Goal: Transaction & Acquisition: Purchase product/service

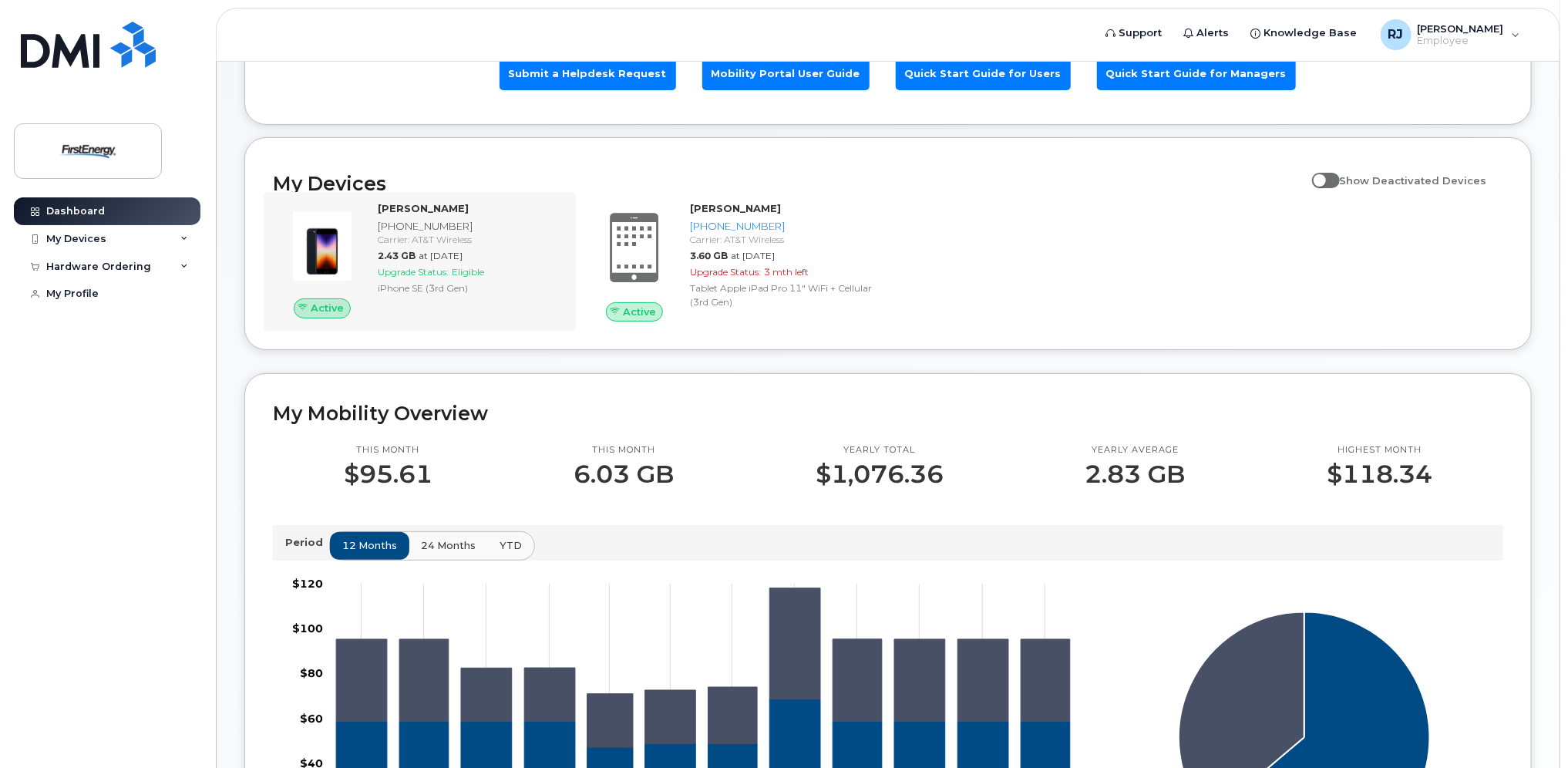
scroll to position [154, 0]
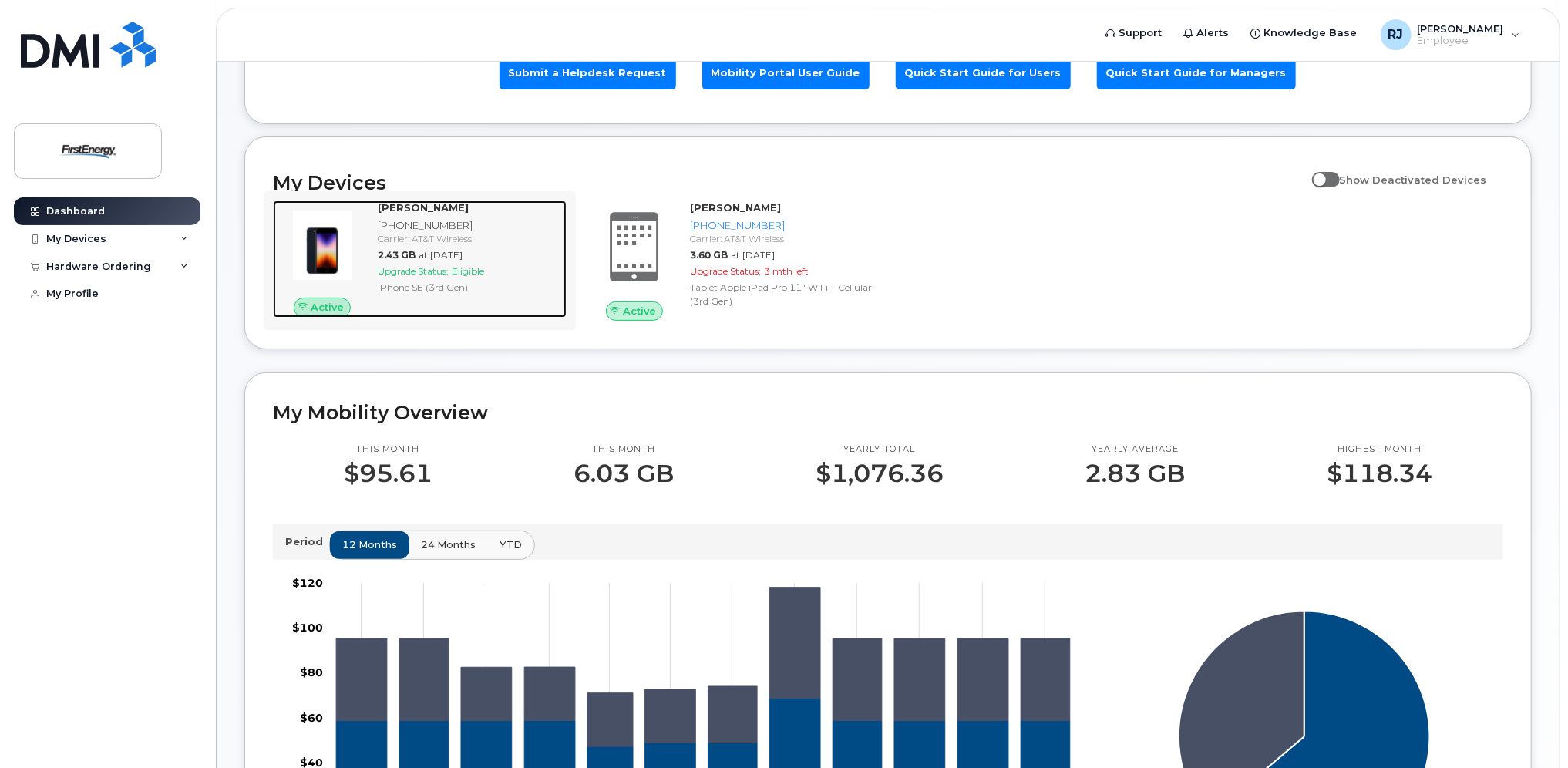
click at [412, 202] on strong "JOHN C ROBAR" at bounding box center [423, 208] width 91 height 12
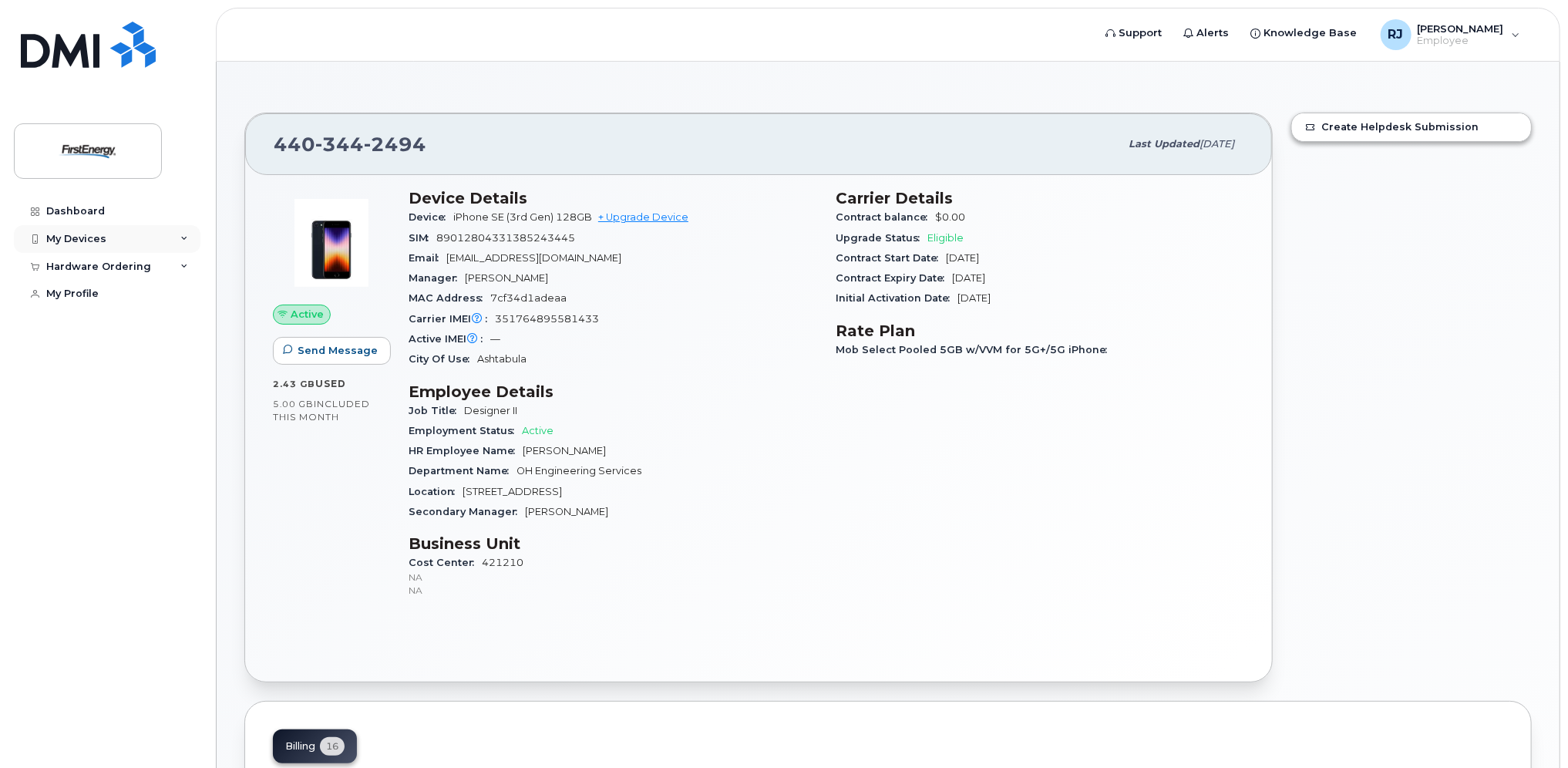
click at [168, 237] on div "My Devices" at bounding box center [107, 238] width 186 height 27
click at [148, 435] on div "Hardware Ordering" at bounding box center [107, 420] width 186 height 27
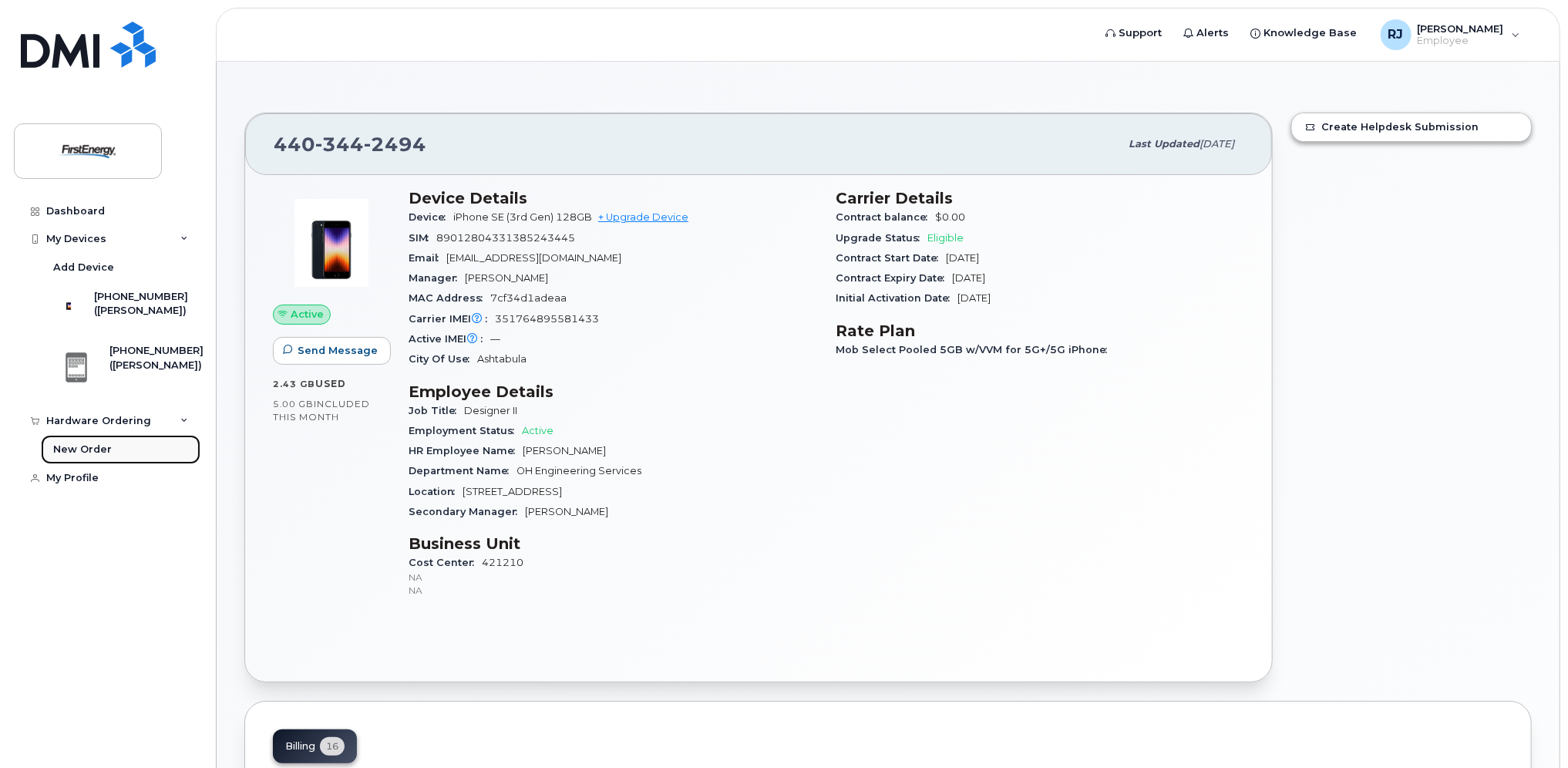
click at [112, 464] on link "New Order" at bounding box center [120, 449] width 160 height 29
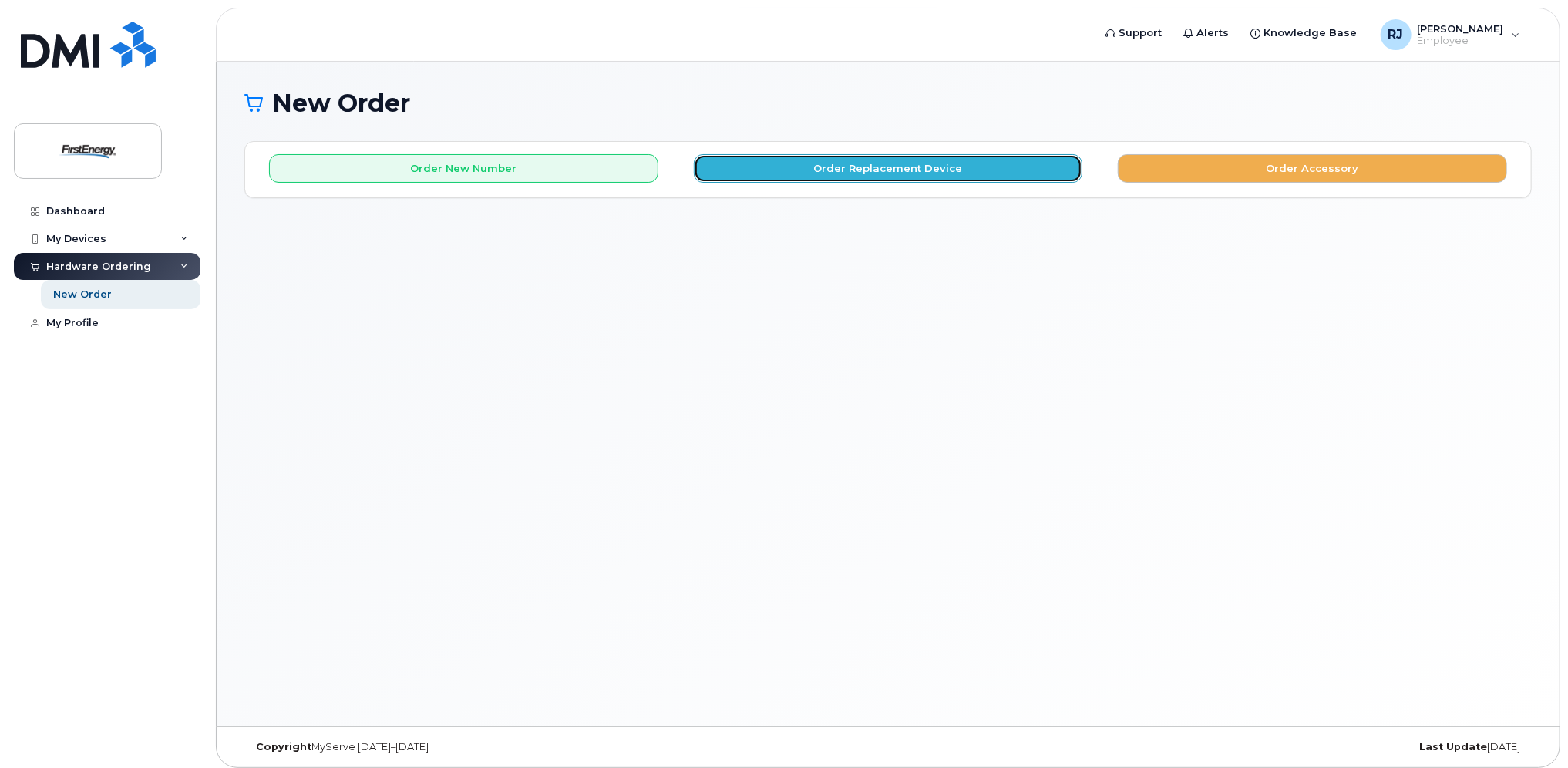
click at [954, 175] on button "Order Replacement Device" at bounding box center [889, 167] width 390 height 28
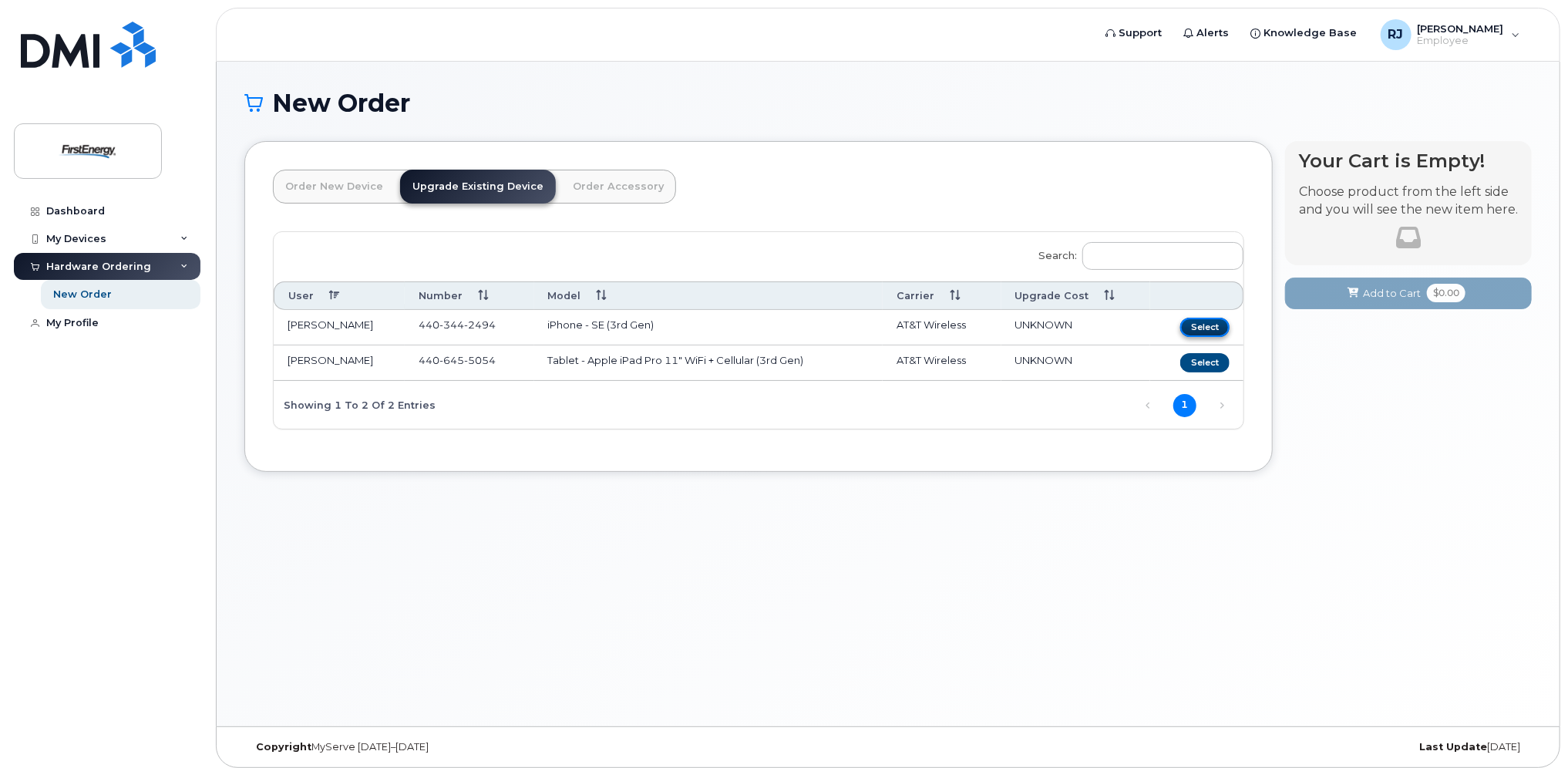
click at [1213, 327] on button "Select" at bounding box center [1205, 327] width 50 height 20
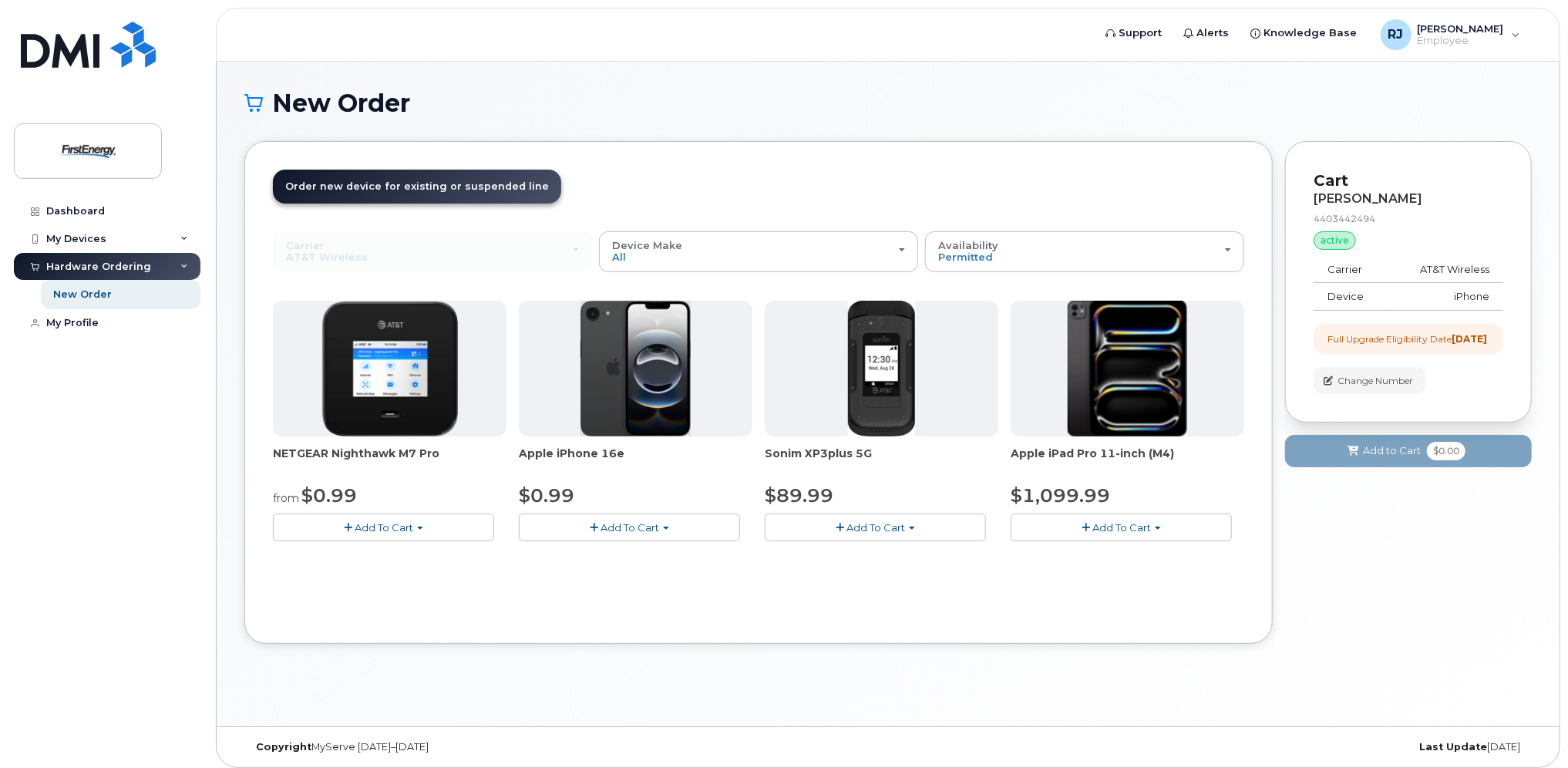
click at [640, 387] on img at bounding box center [636, 368] width 111 height 136
click at [637, 525] on span "Add To Cart" at bounding box center [630, 527] width 59 height 12
click at [643, 556] on link "$0.99 - 2 Year Upgrade" at bounding box center [597, 556] width 149 height 20
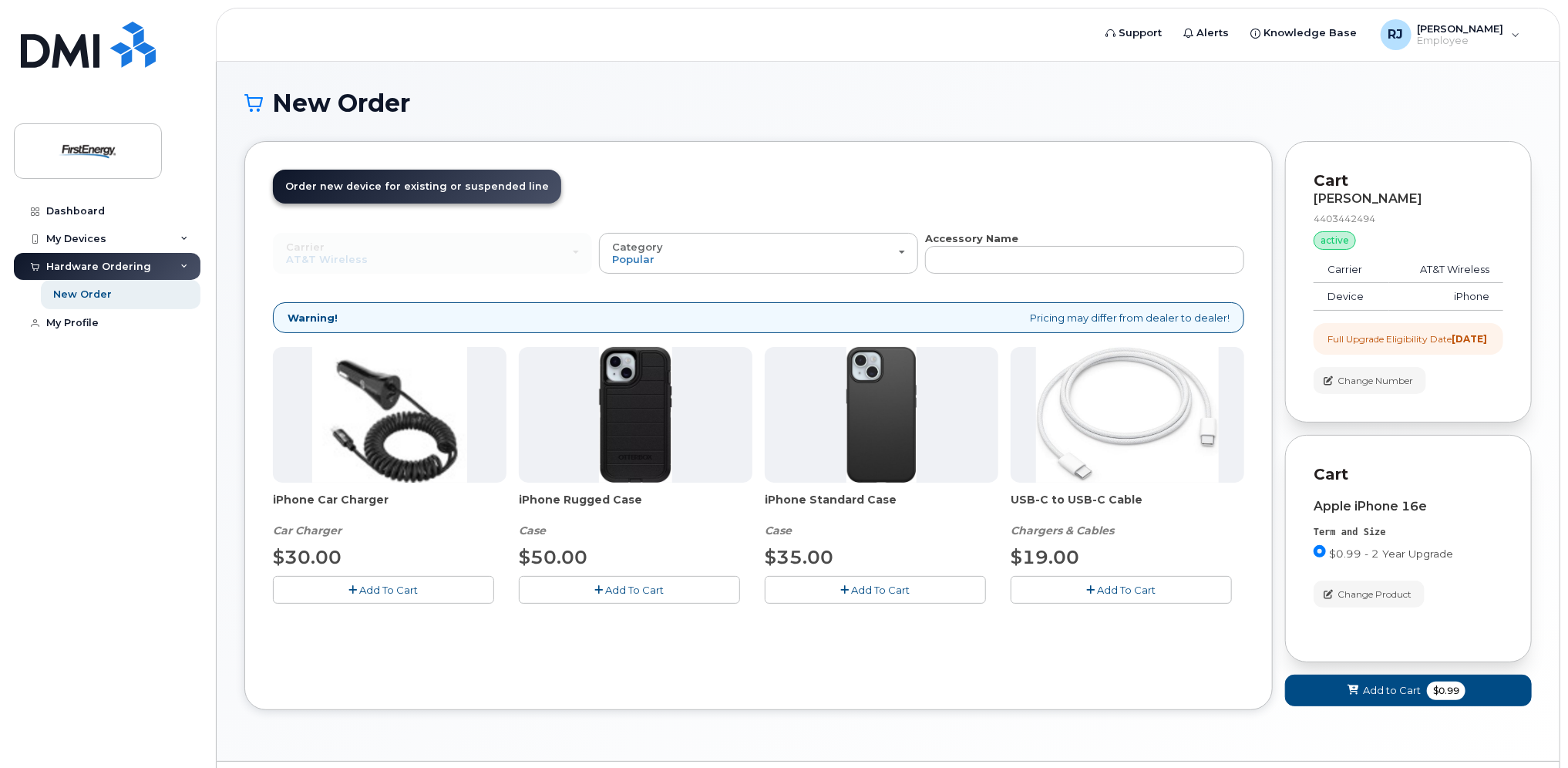
click at [414, 589] on span "Add To Cart" at bounding box center [389, 589] width 59 height 12
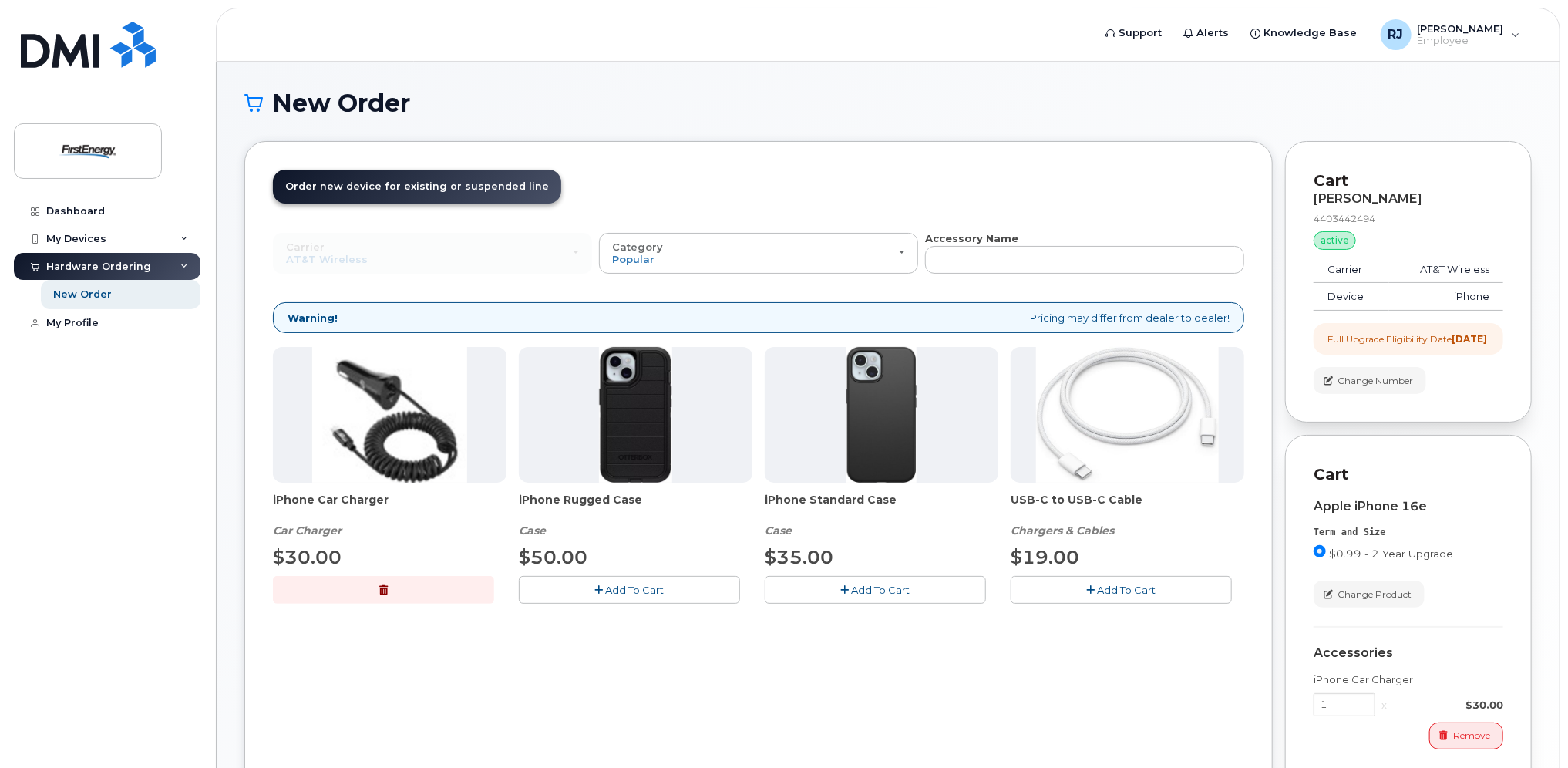
click at [678, 595] on button "Add To Cart" at bounding box center [629, 589] width 221 height 27
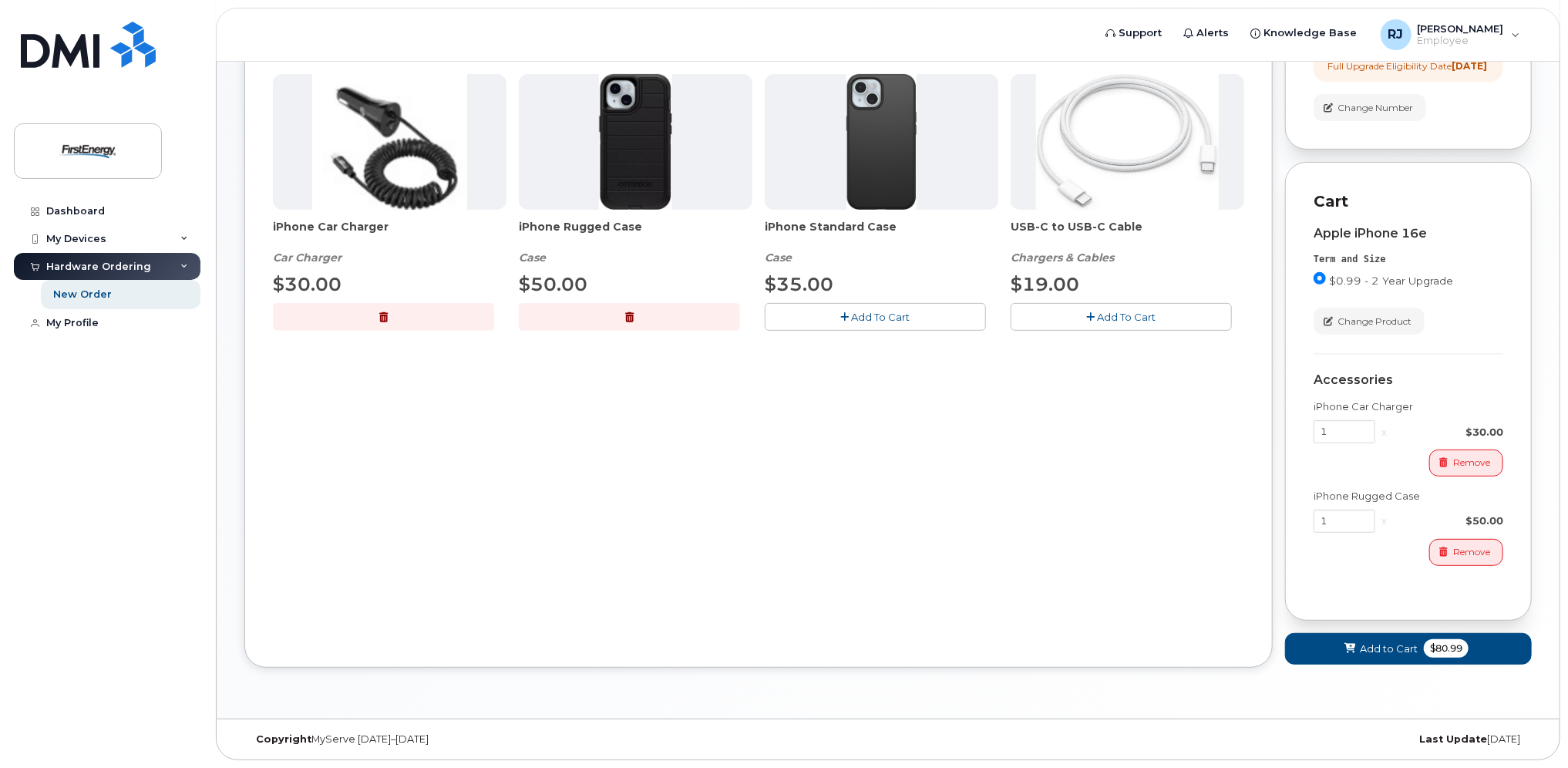
scroll to position [284, 0]
click at [1372, 642] on span "Add to Cart" at bounding box center [1389, 648] width 58 height 15
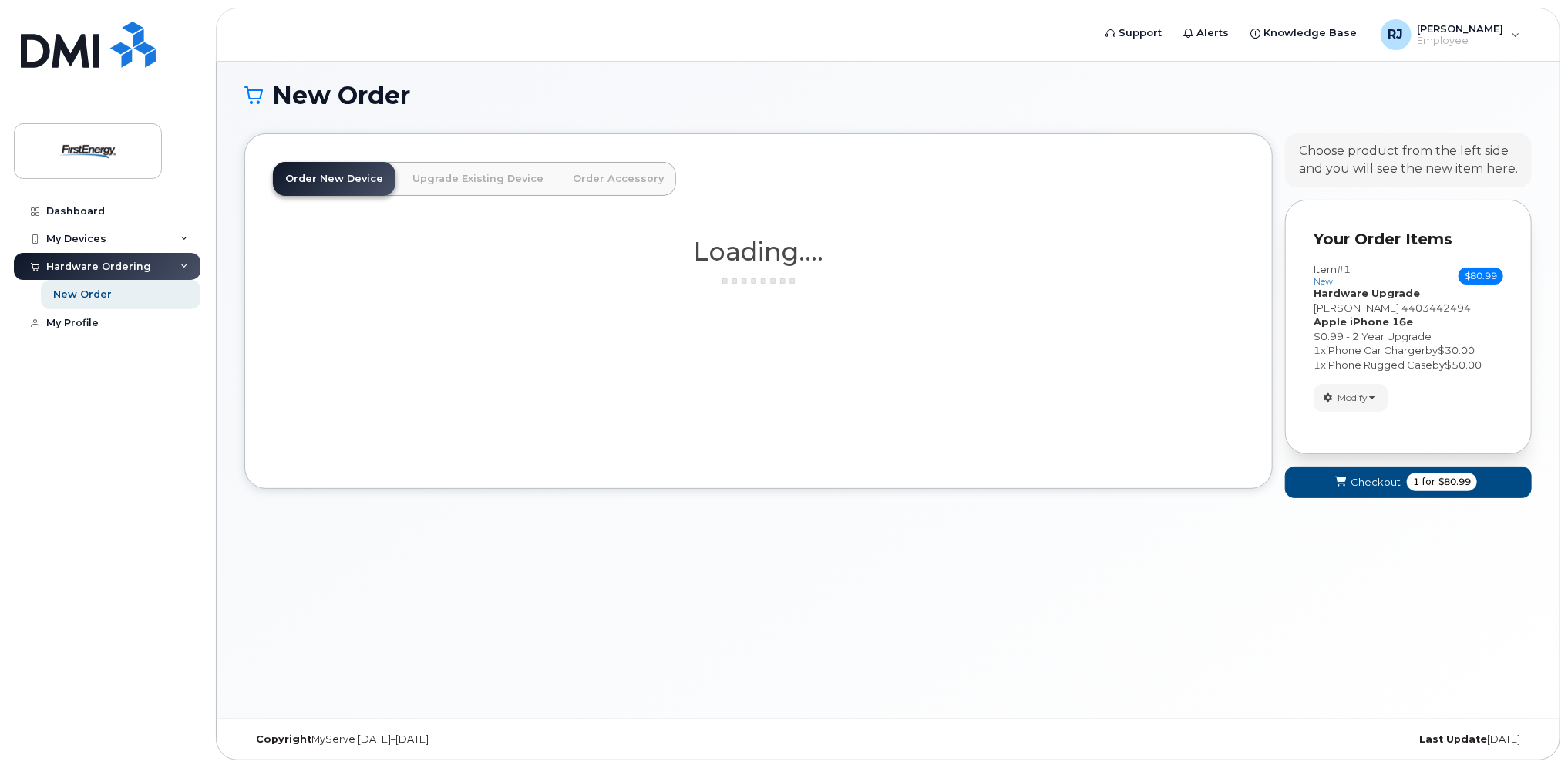
scroll to position [7, 0]
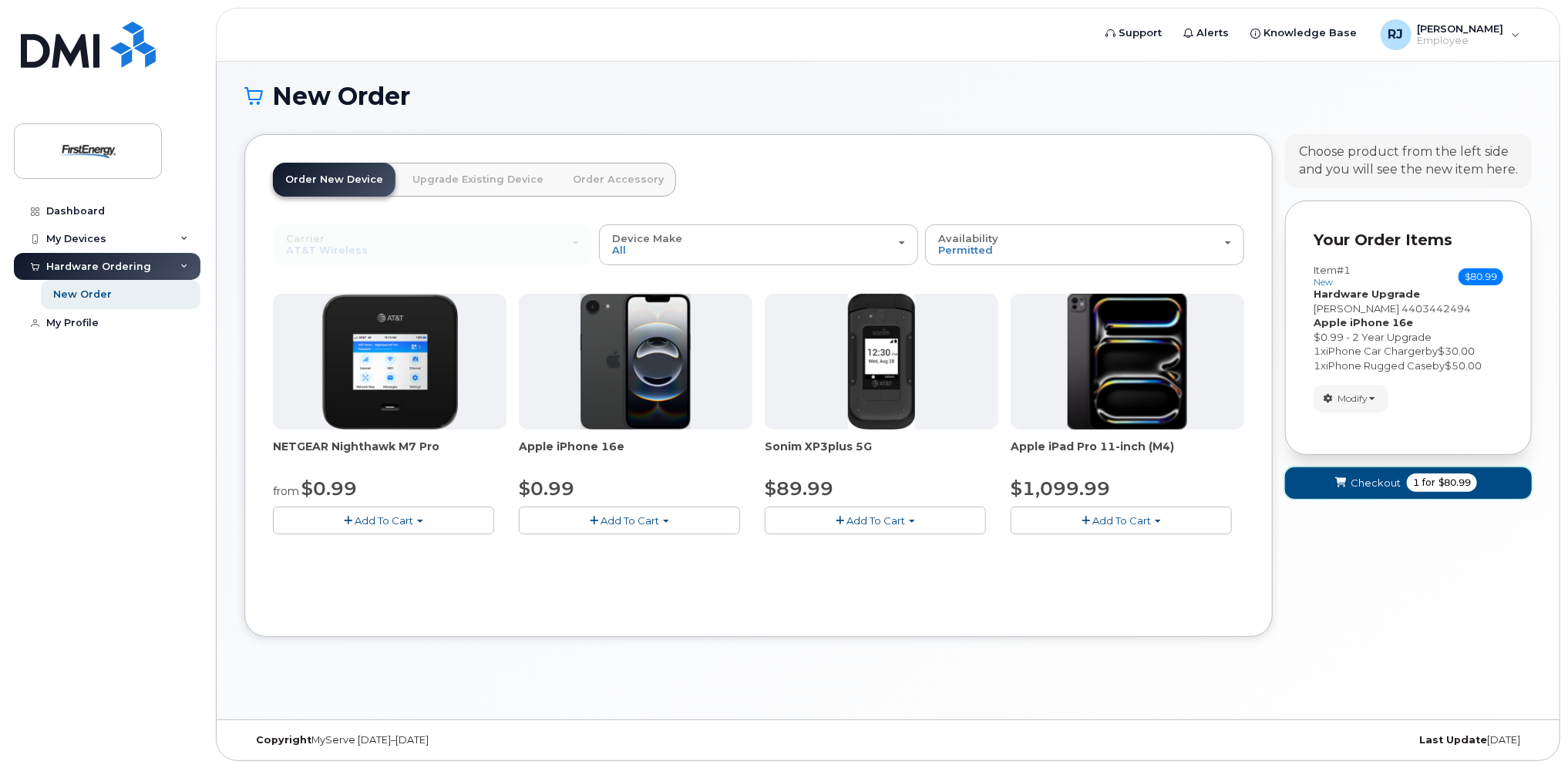
click at [1379, 484] on span "Checkout" at bounding box center [1376, 483] width 50 height 15
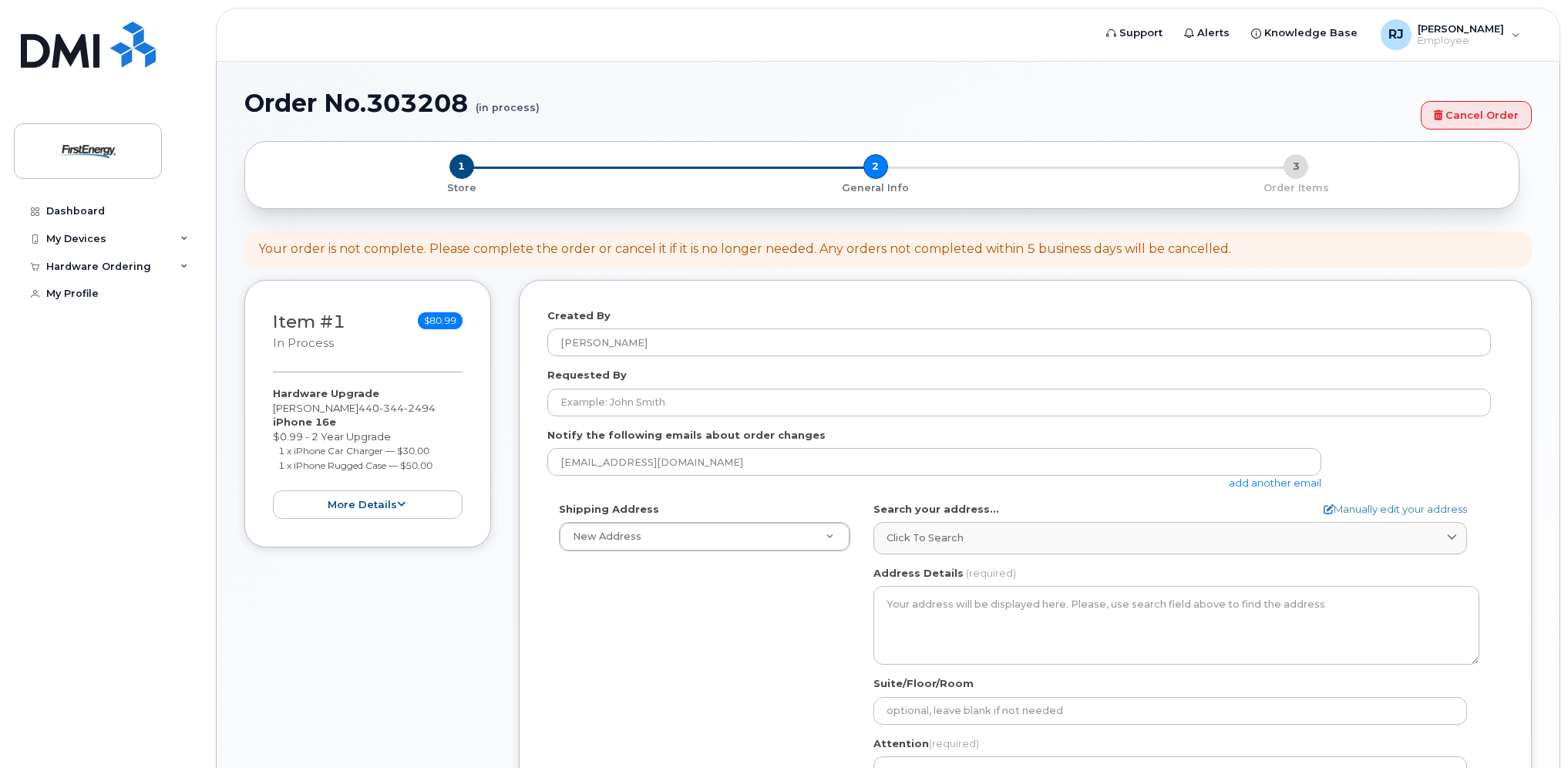
select select
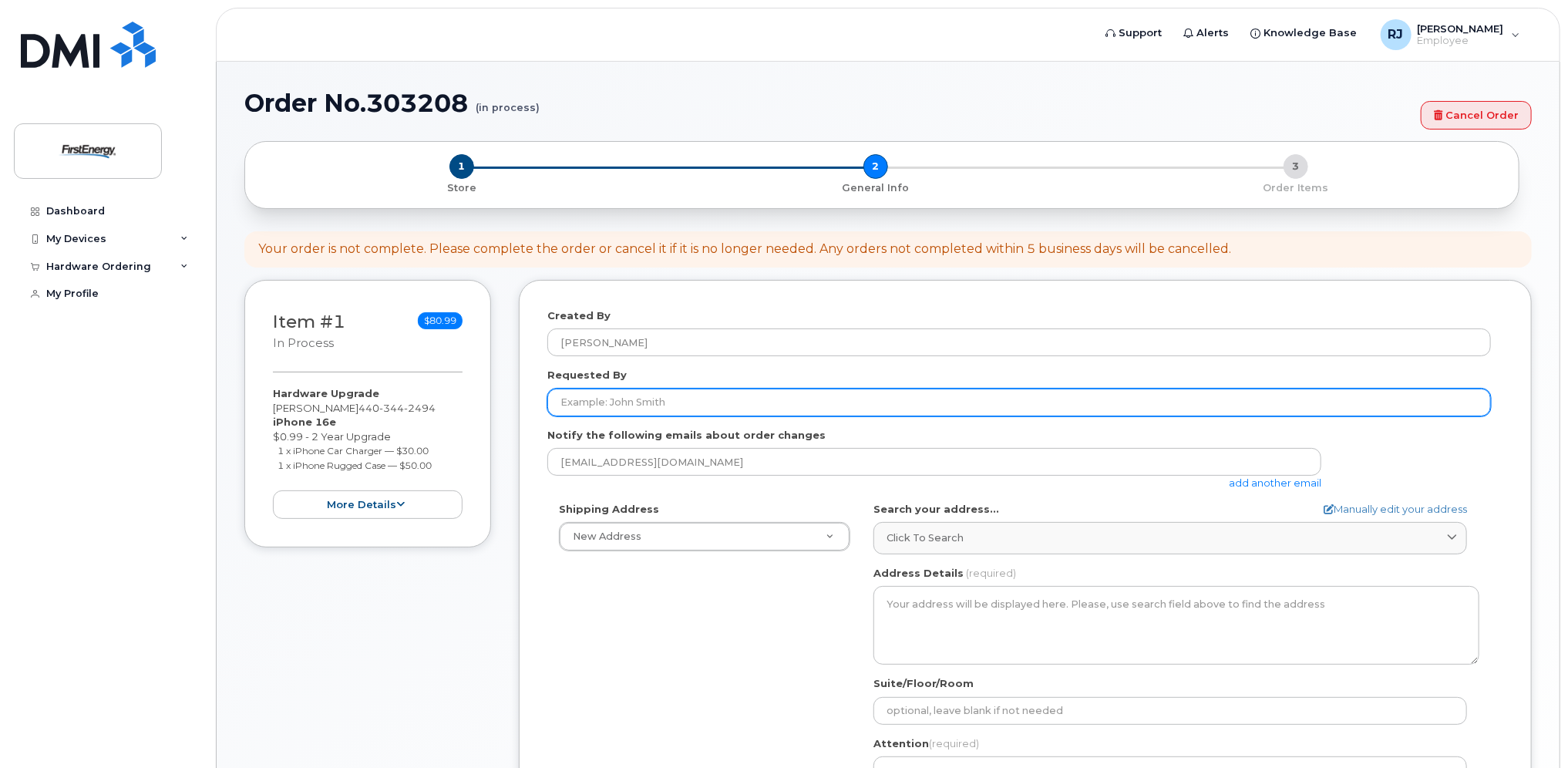
click at [796, 407] on input "Requested By" at bounding box center [1019, 402] width 943 height 27
type input "j"
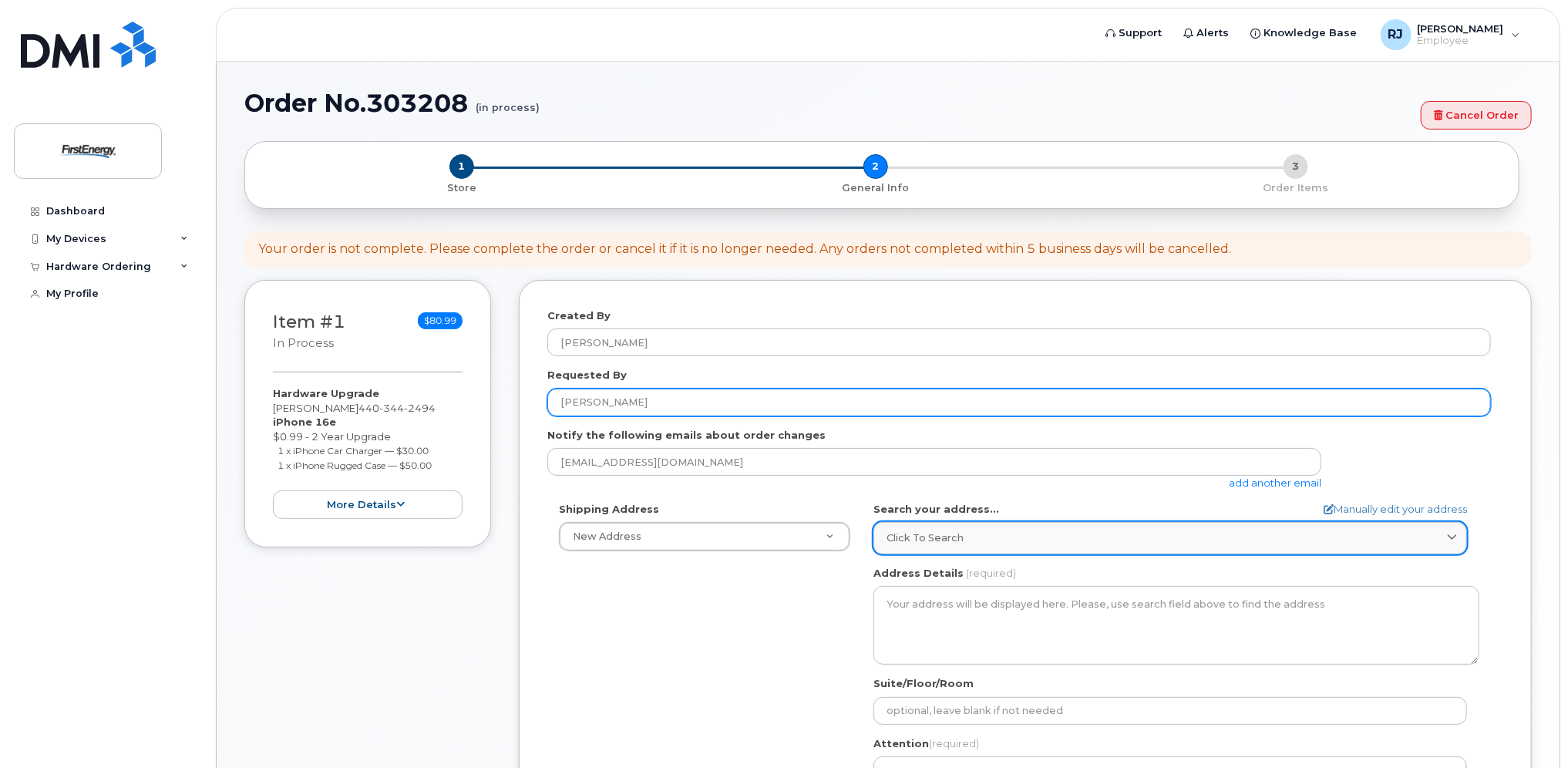
type input "John Robar"
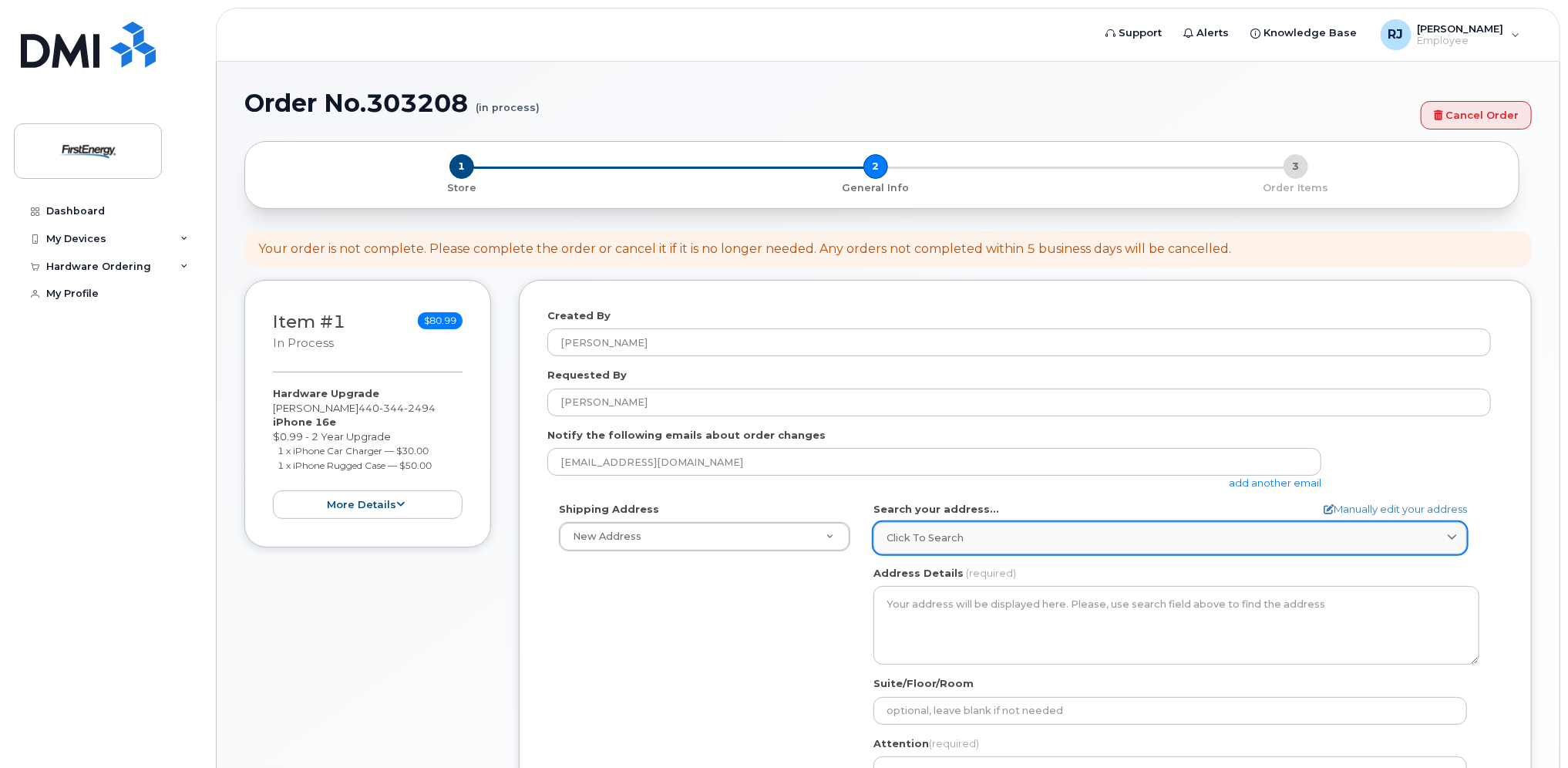
click at [1083, 529] on link "Click to search" at bounding box center [1170, 537] width 594 height 32
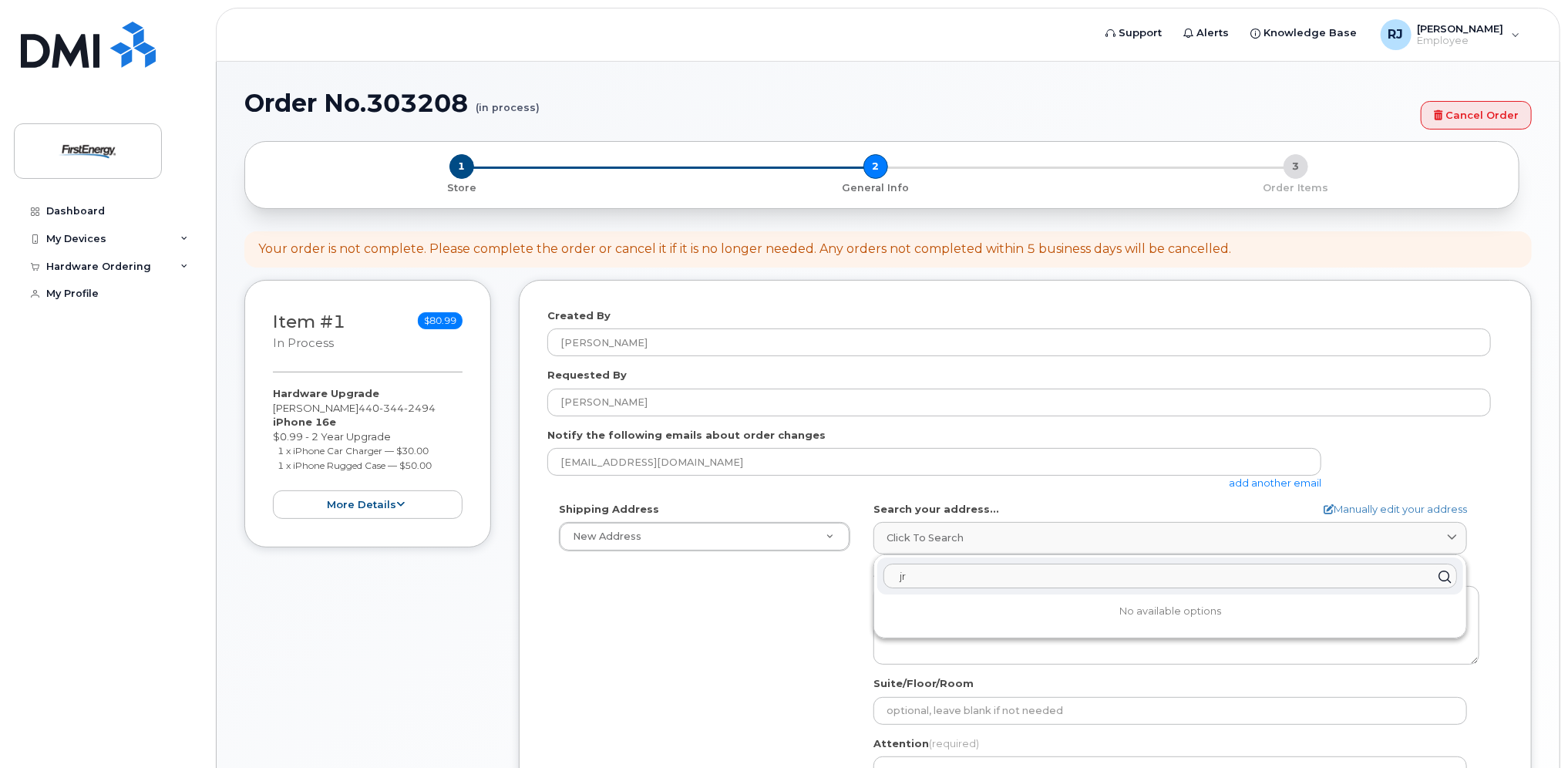
type input "j"
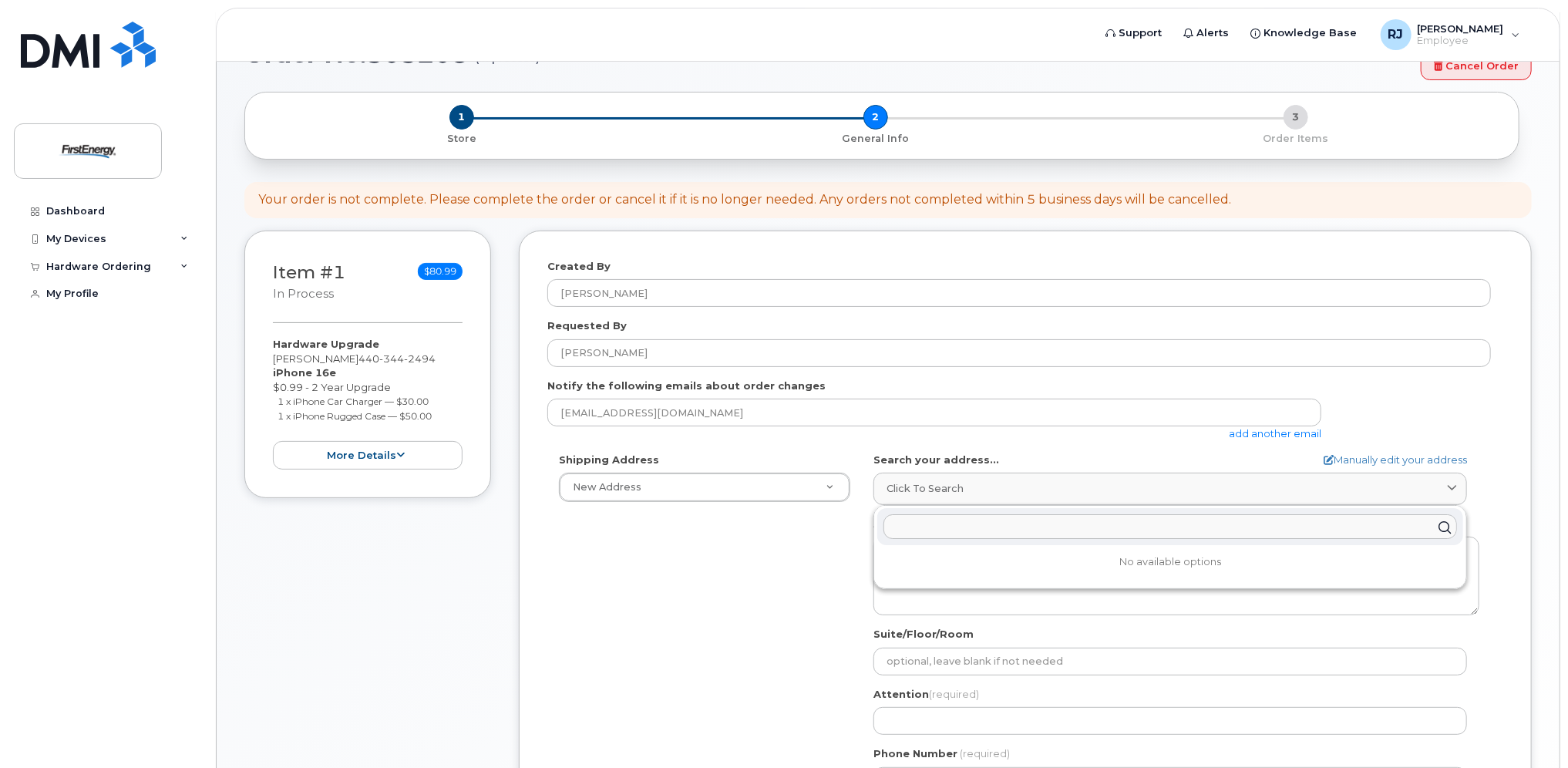
scroll to position [154, 0]
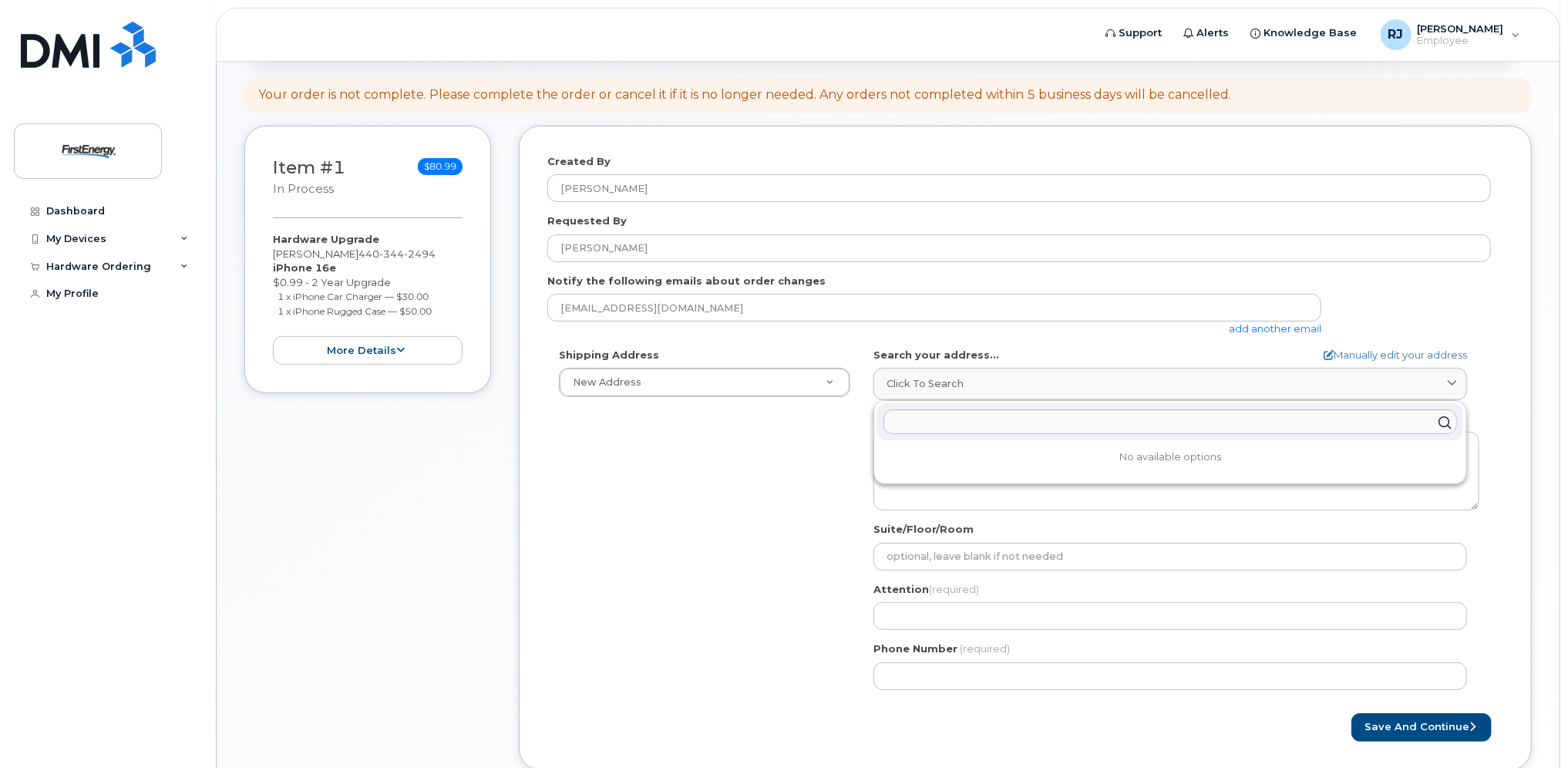
click at [744, 561] on div "Shipping Address New Address New Address AB Search your address... Manually edi…" at bounding box center [1019, 525] width 943 height 354
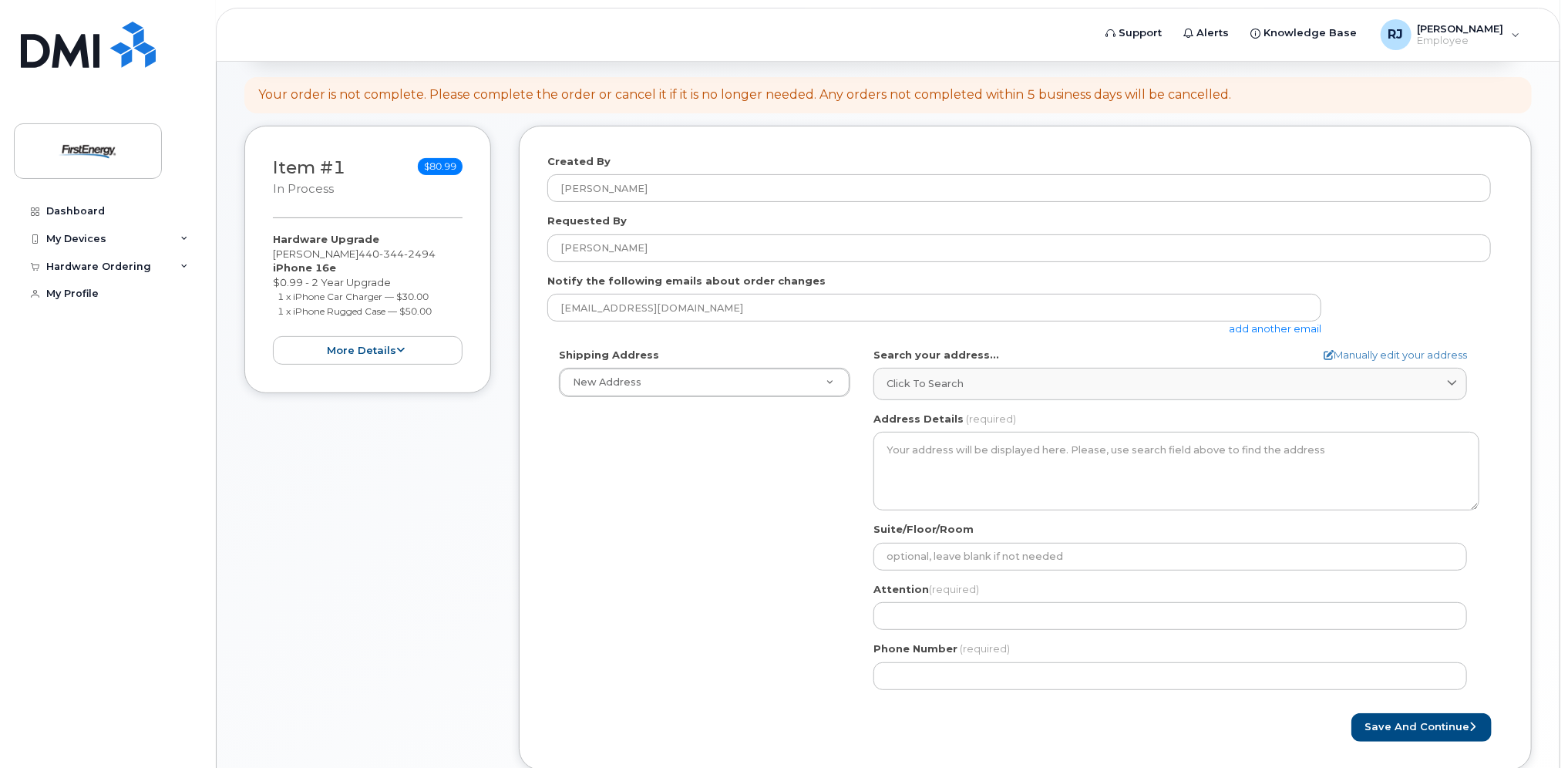
scroll to position [232, 0]
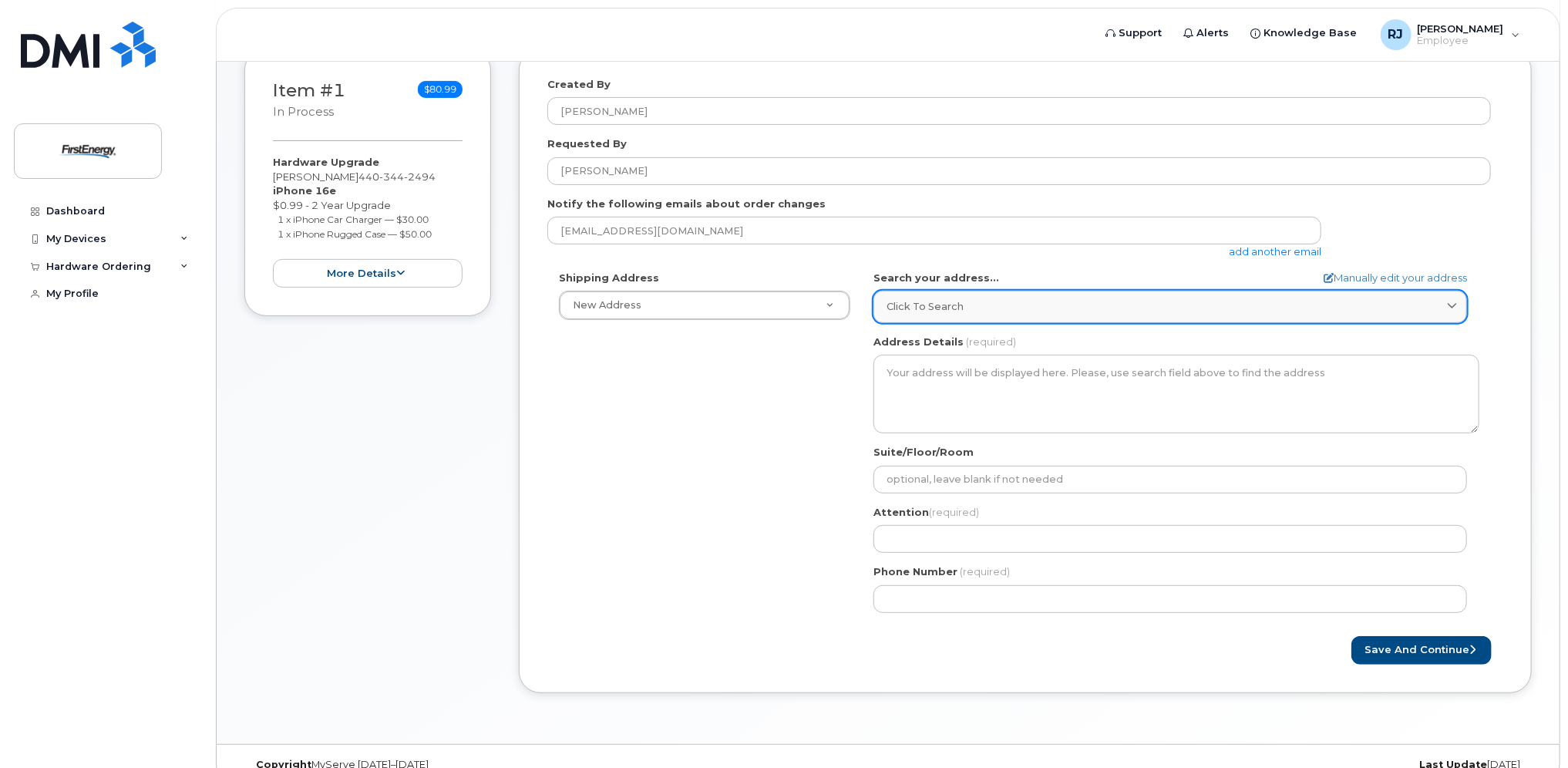
click at [934, 301] on span "Click to search" at bounding box center [925, 306] width 77 height 15
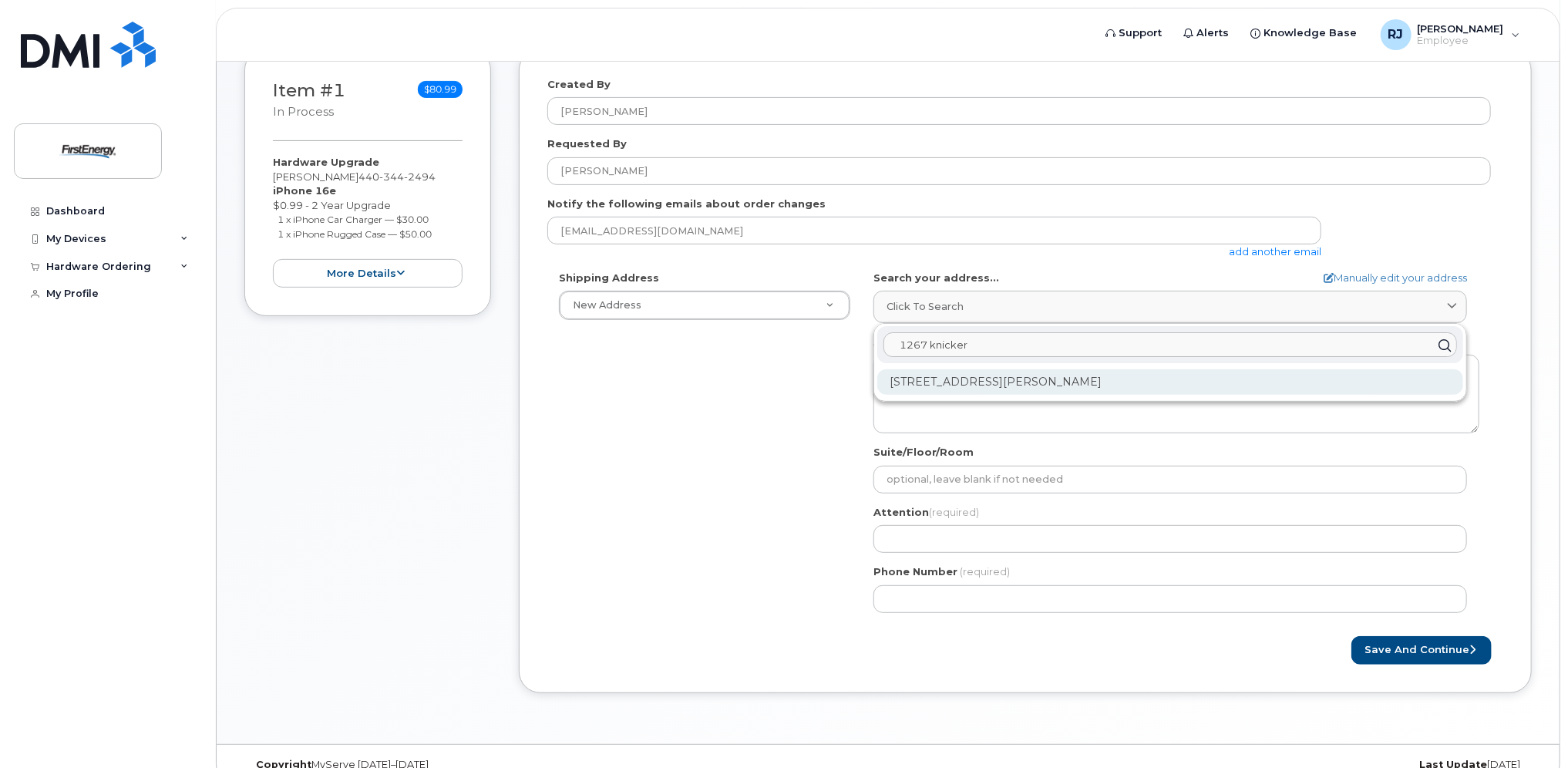
type input "1267 knicker"
click at [970, 376] on div "1267 Knickerbocker Cir Ashtabula OH 44004-9667" at bounding box center [1171, 382] width 586 height 26
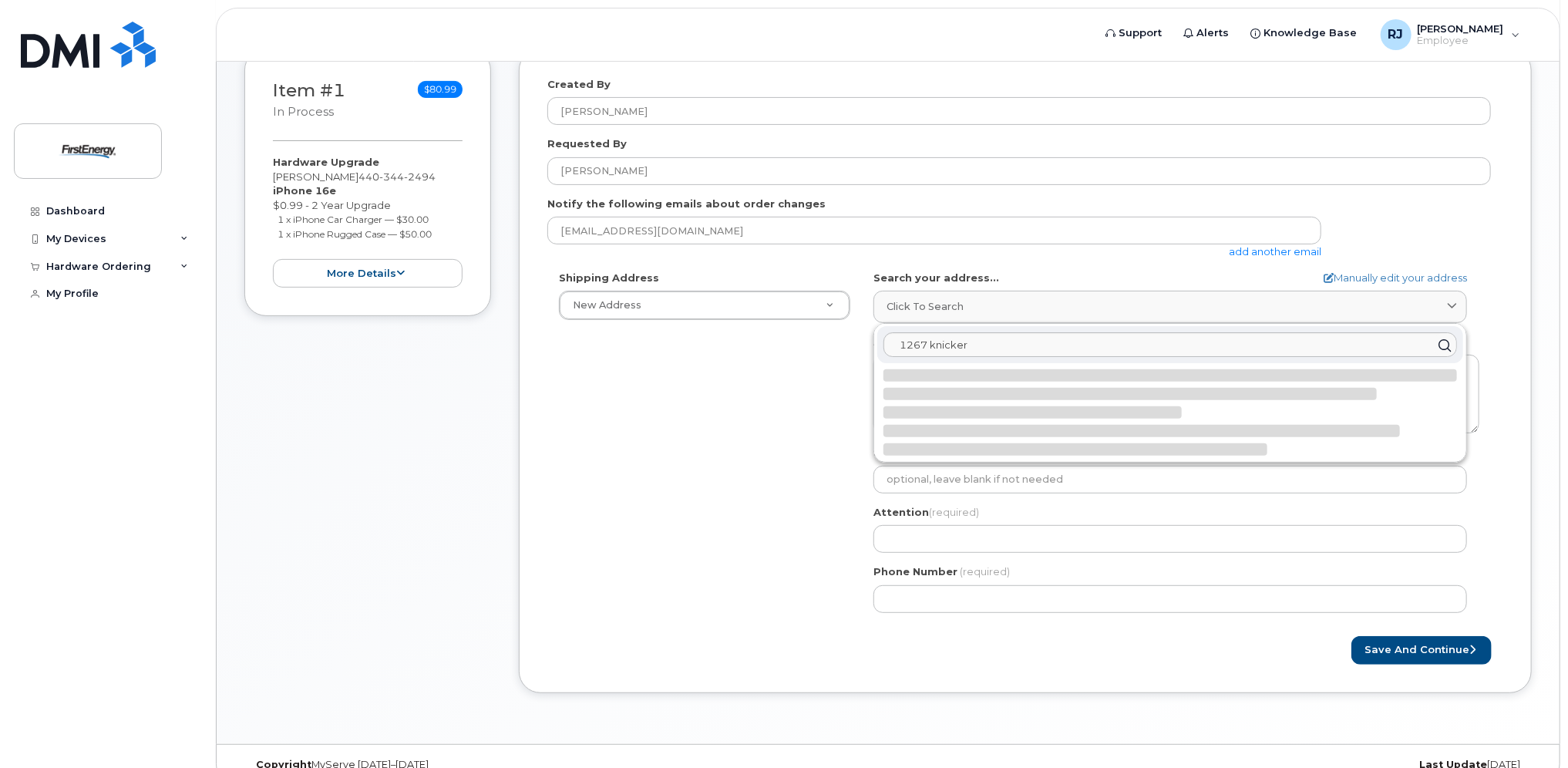
select select
type textarea "1267 Knickerbocker Cir ASHTABULA OH 44004-9667 UNITED STATES"
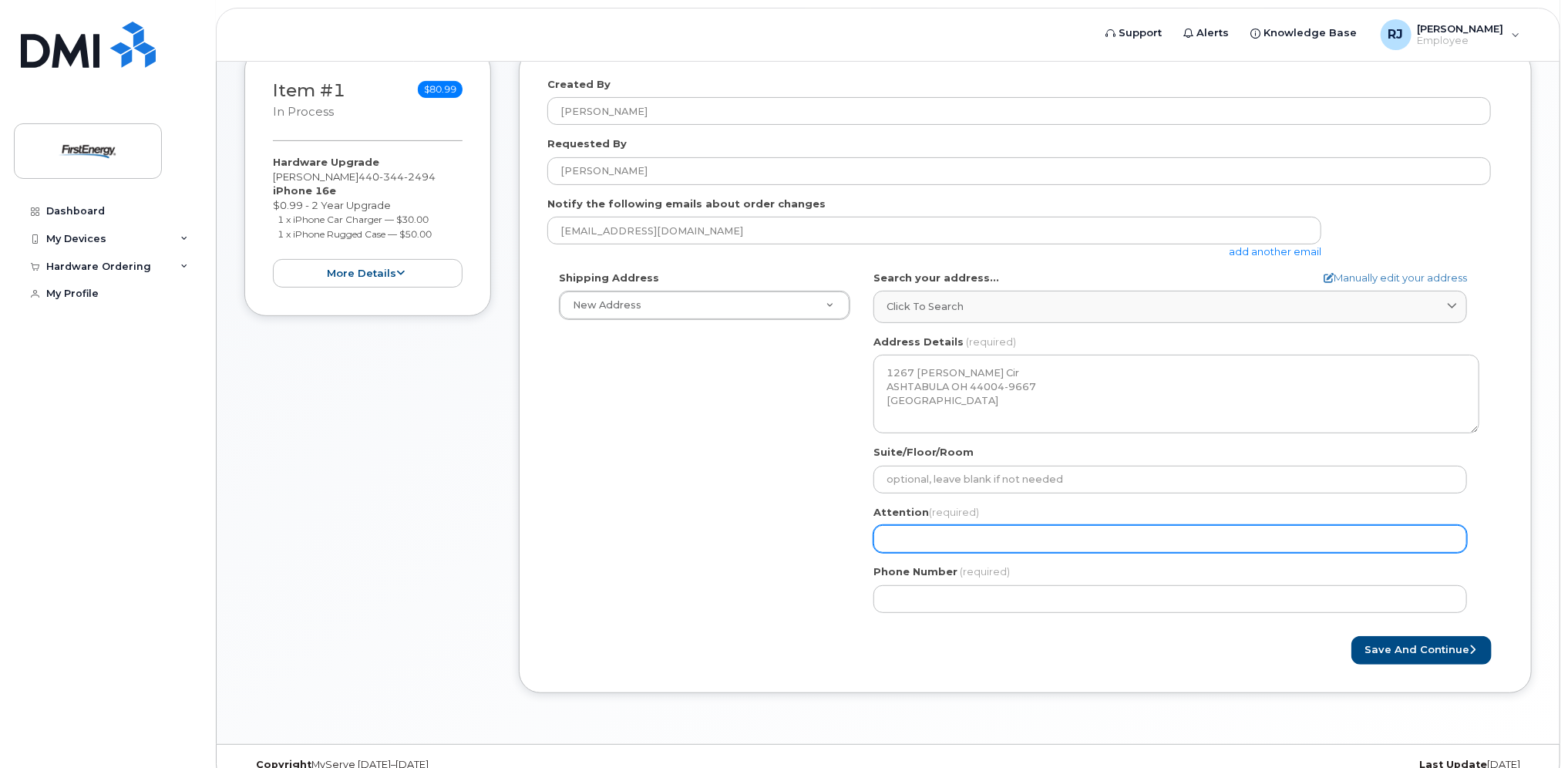
click at [1088, 533] on input "Attention (required)" at bounding box center [1170, 538] width 594 height 27
select select
type input "j"
select select
type input "jo"
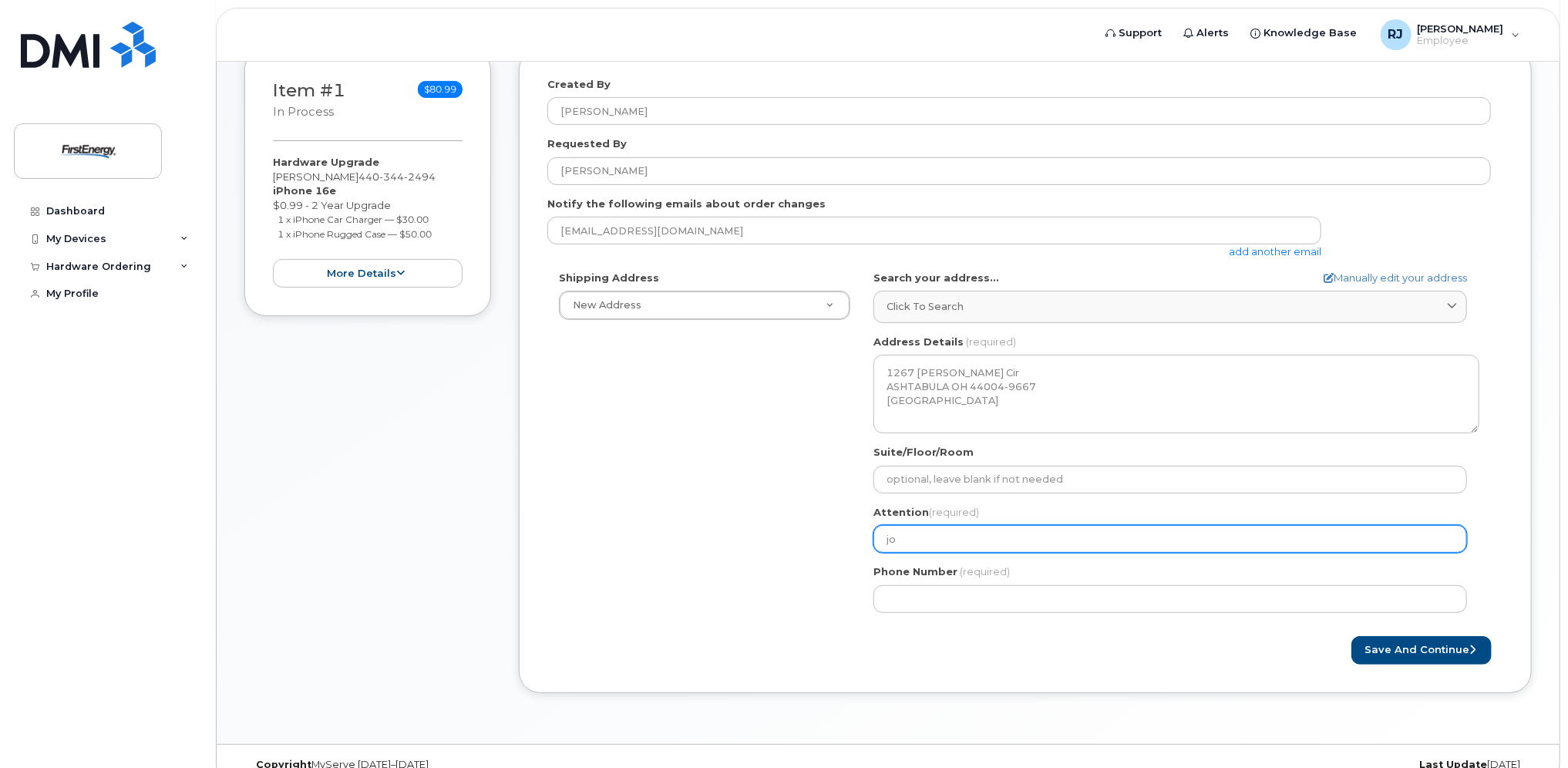
select select
type input "joh"
select select
type input "john"
select select
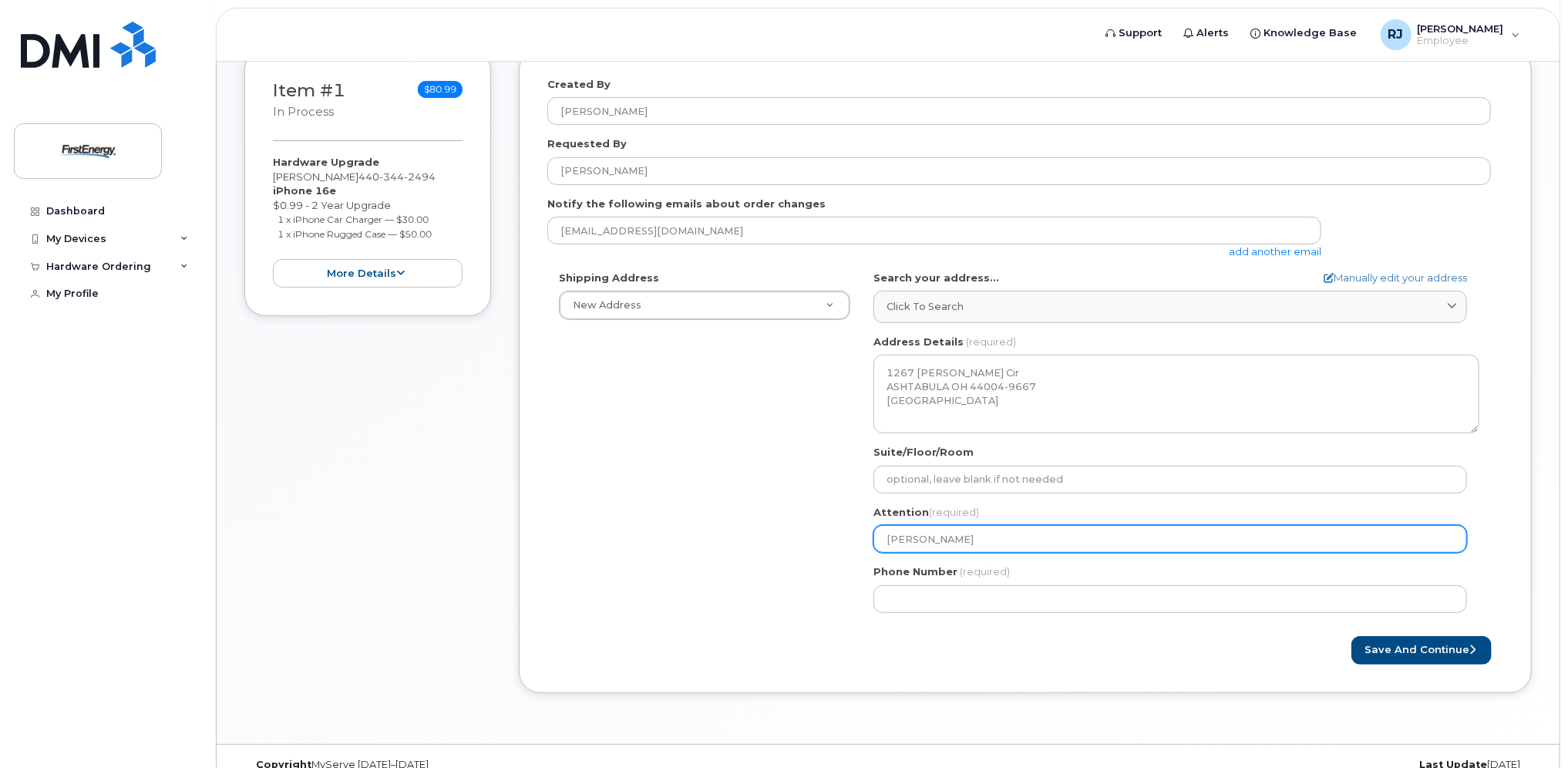
type input "joh"
select select
type input "jo"
select select
type input "j"
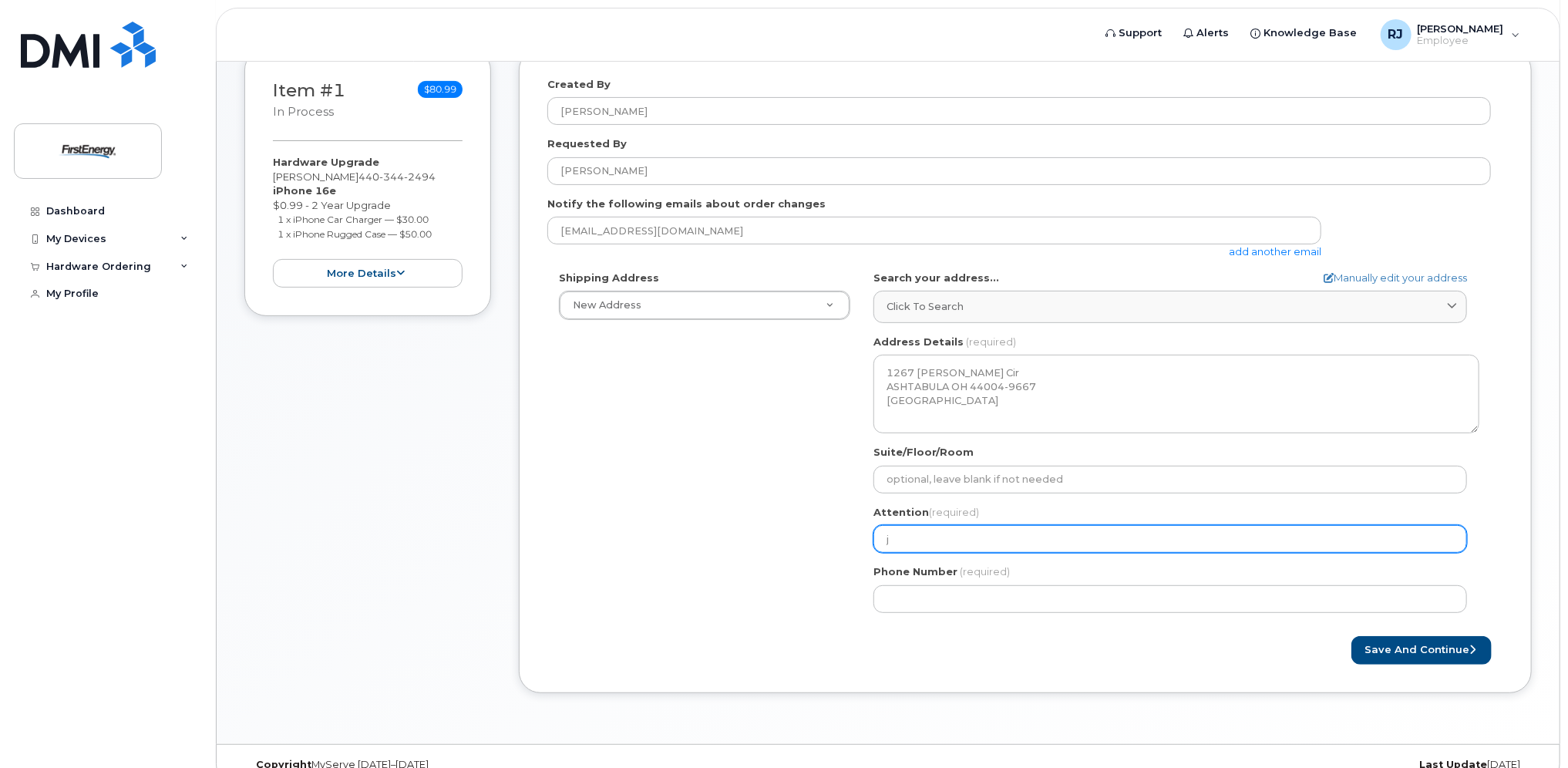
select select
type input "J"
select select
type input "Jo"
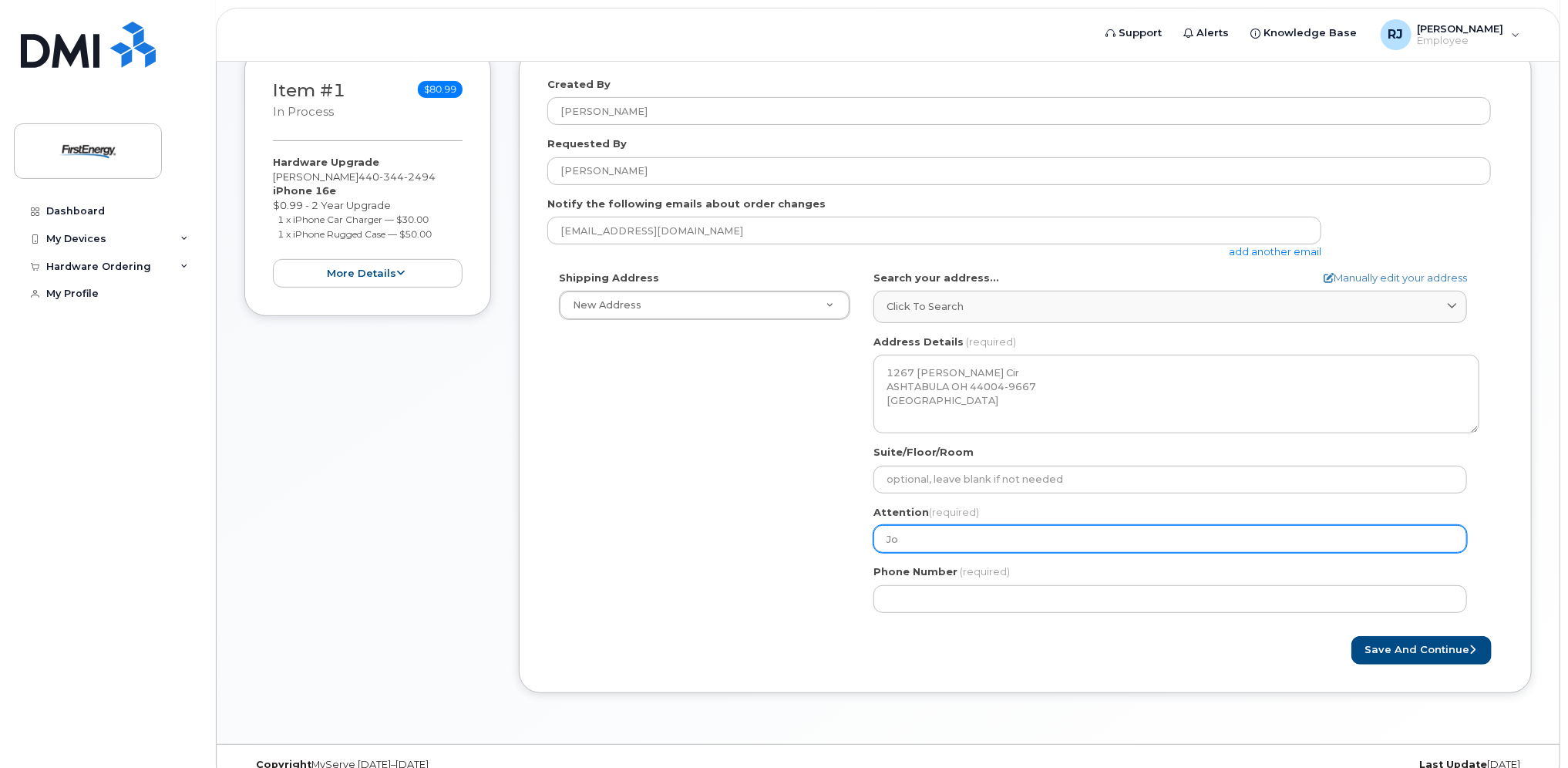
select select
type input "Joh"
select select
type input "John"
select select
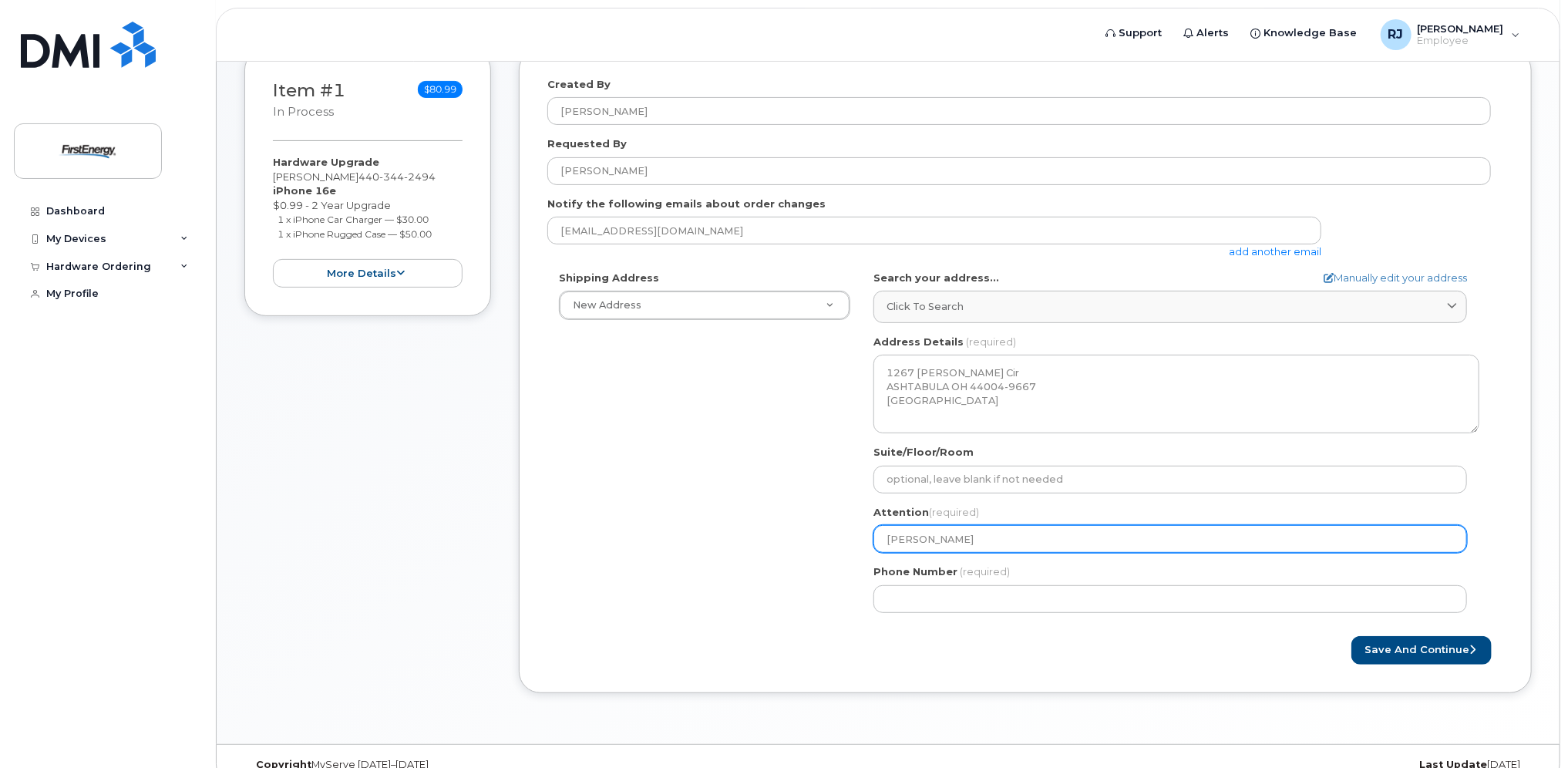
type input "John R"
select select
type input "John Ro"
select select
type input "John Rob"
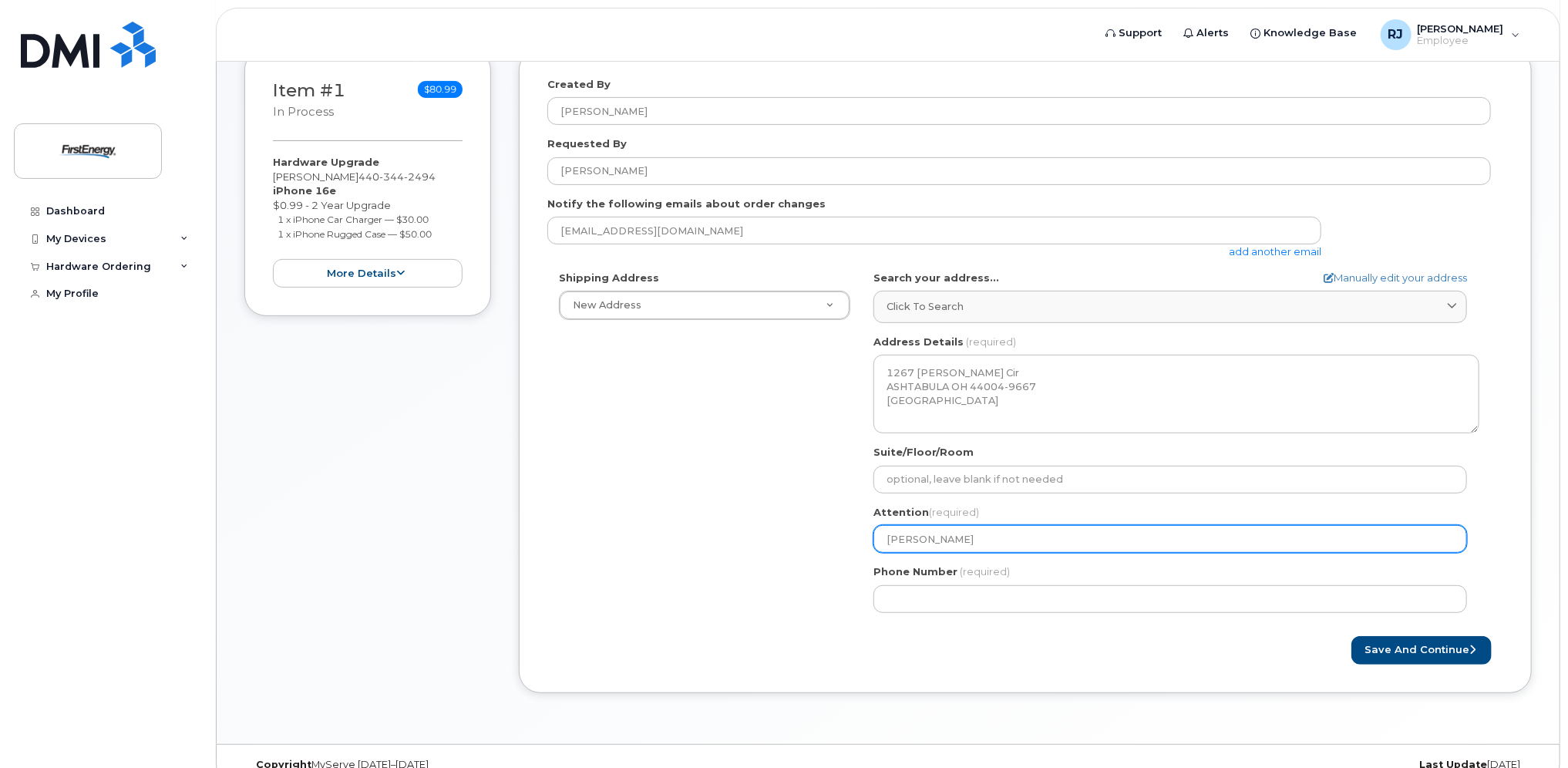
select select
type input "John Roba"
select select
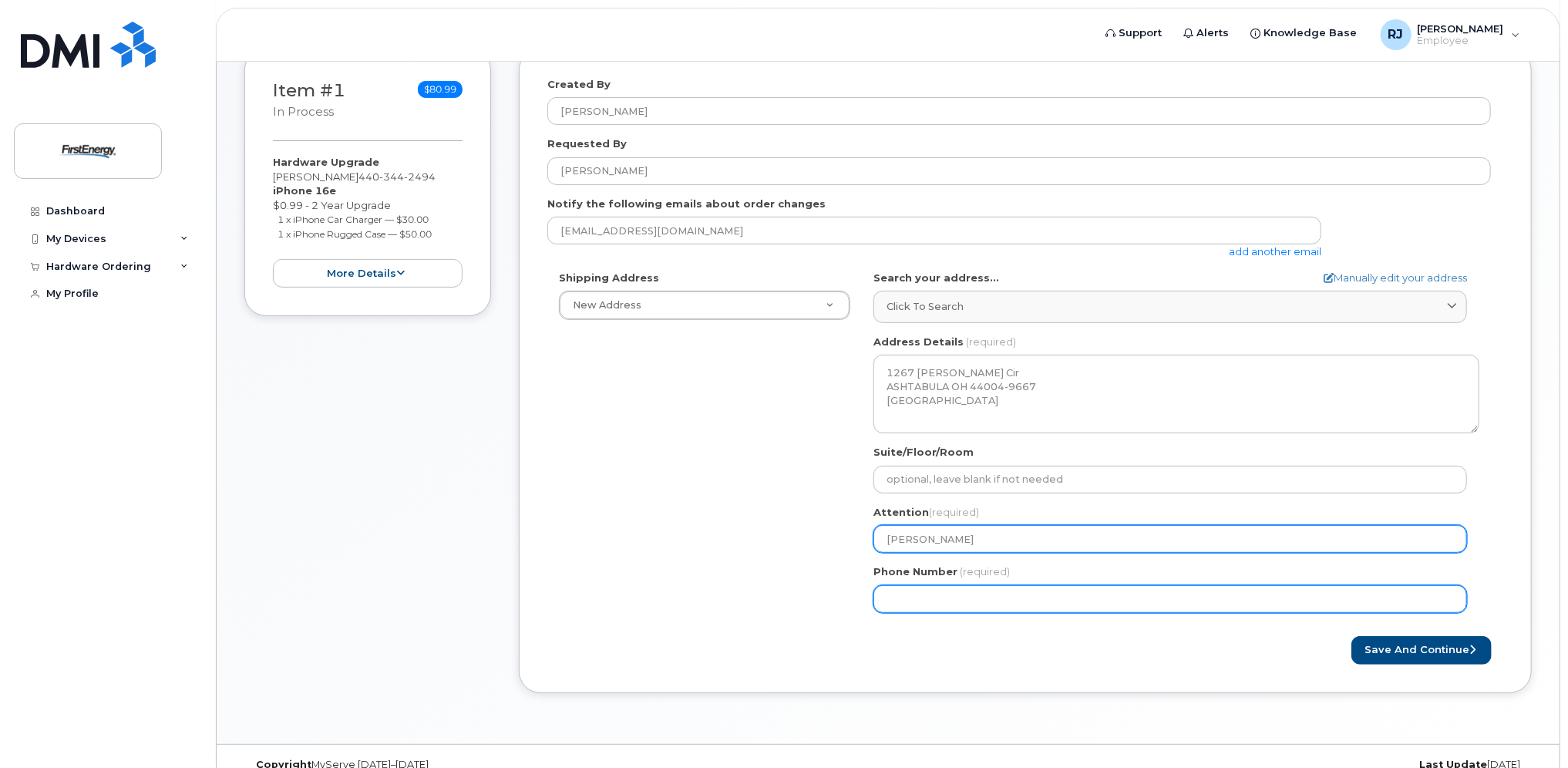
type input "John Robar"
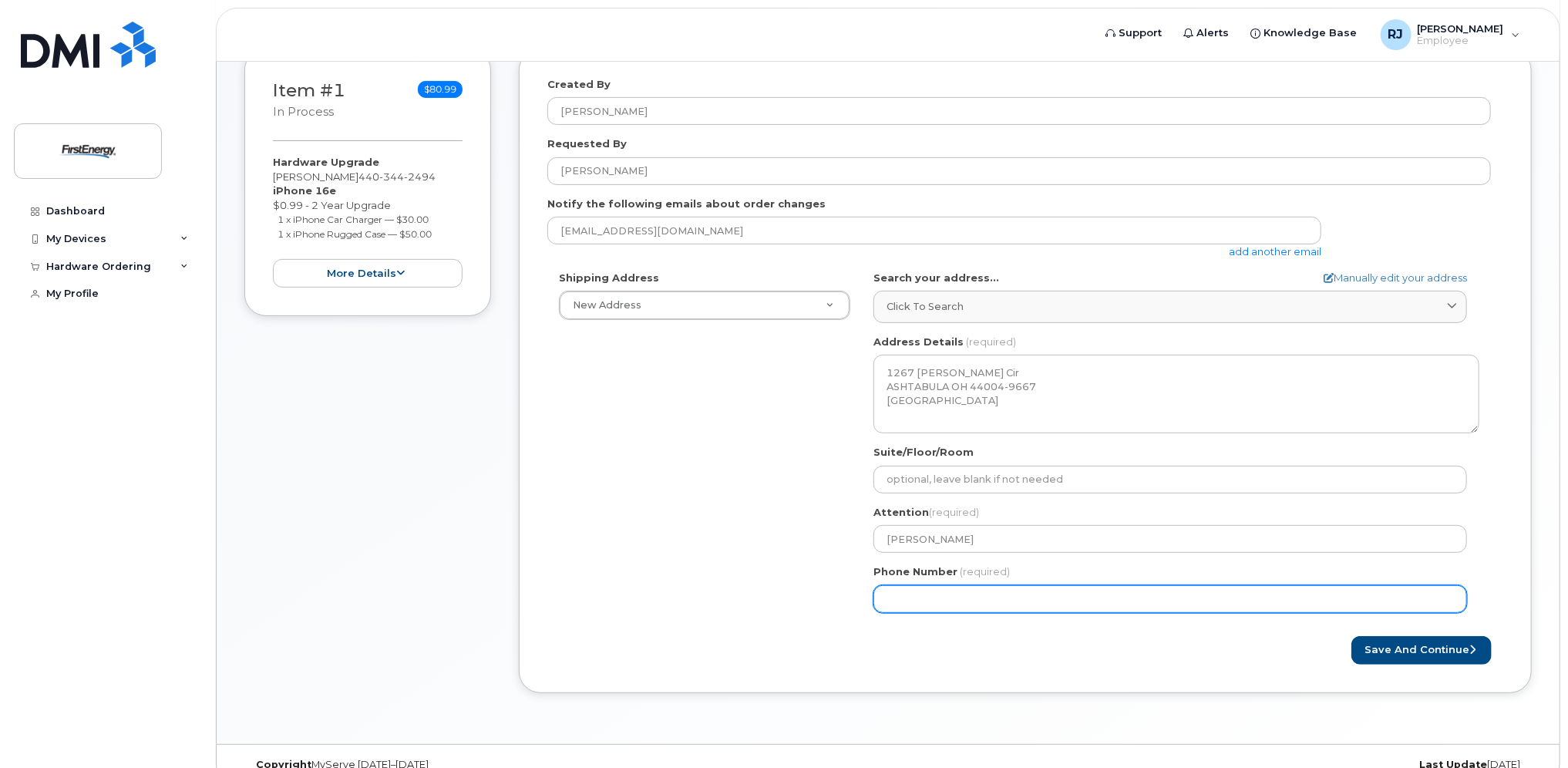
click at [1079, 590] on input "Phone Number" at bounding box center [1170, 599] width 594 height 27
type input "440"
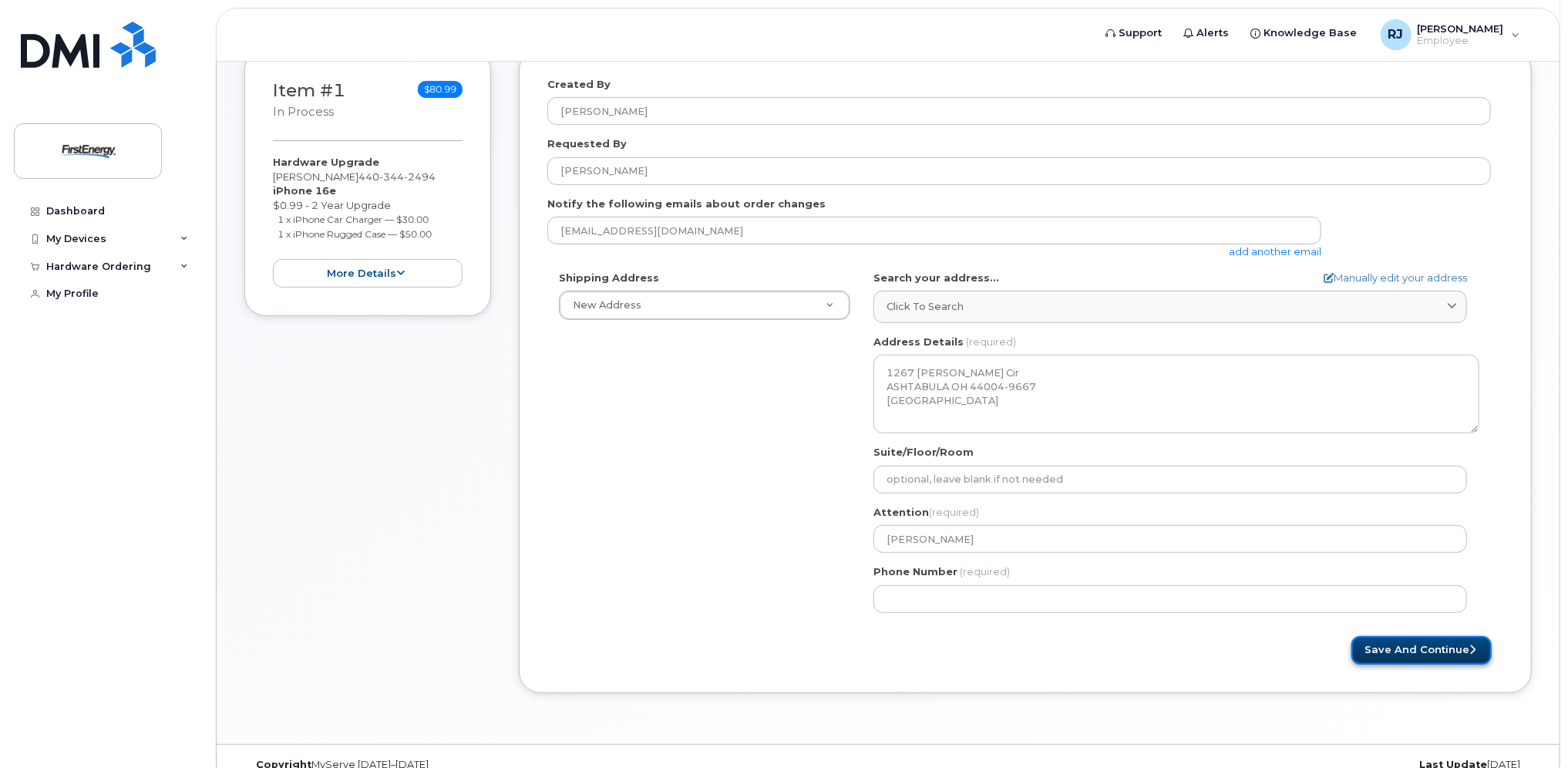
click at [1453, 654] on button "Save and Continue" at bounding box center [1422, 649] width 140 height 28
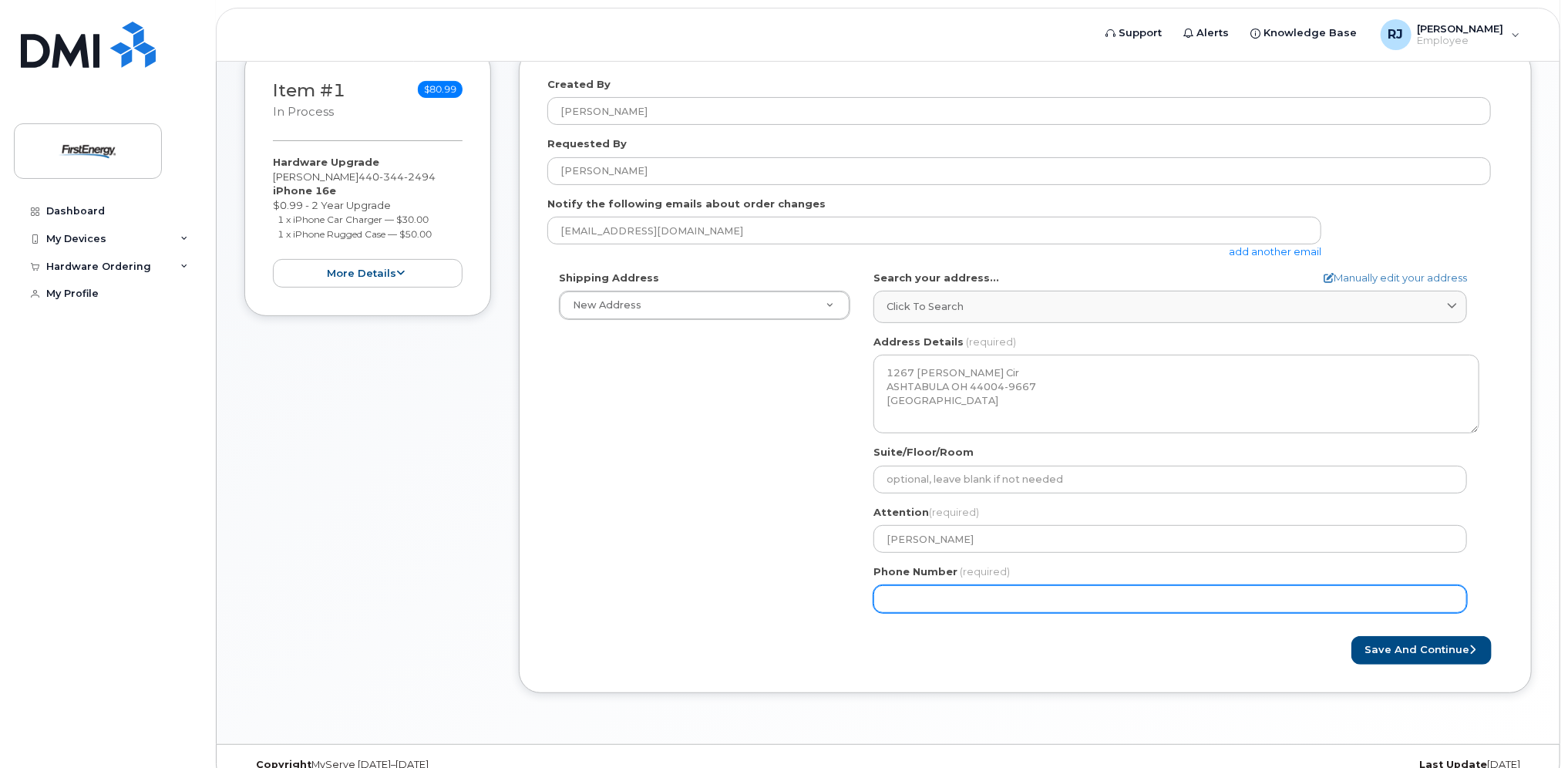
click at [1092, 595] on input "Phone Number" at bounding box center [1170, 599] width 594 height 27
click at [1221, 601] on input "Phone Number" at bounding box center [1170, 599] width 594 height 27
click at [932, 607] on input "Phone Number" at bounding box center [1170, 599] width 594 height 27
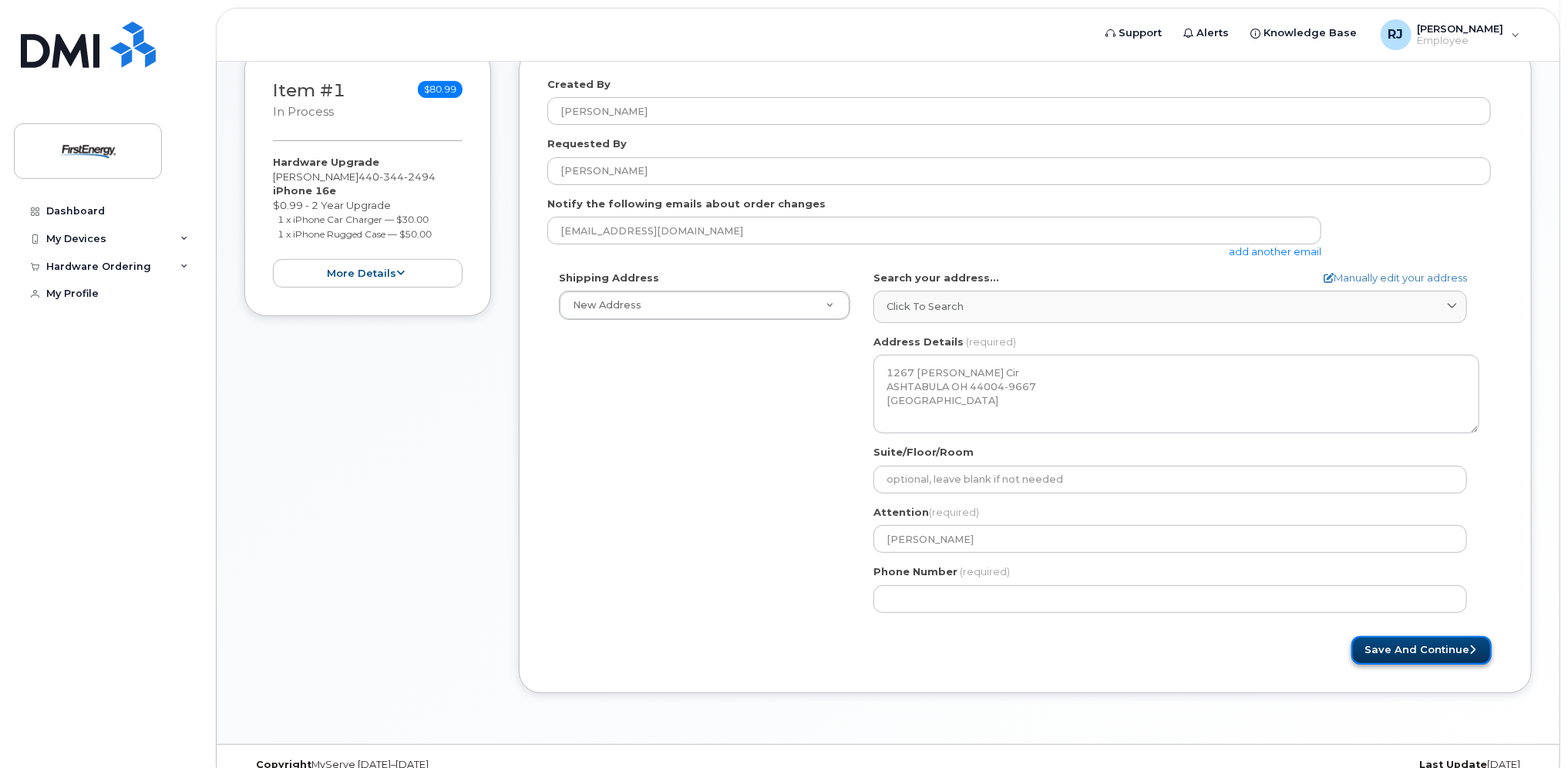
click at [1377, 643] on button "Save and Continue" at bounding box center [1422, 649] width 140 height 28
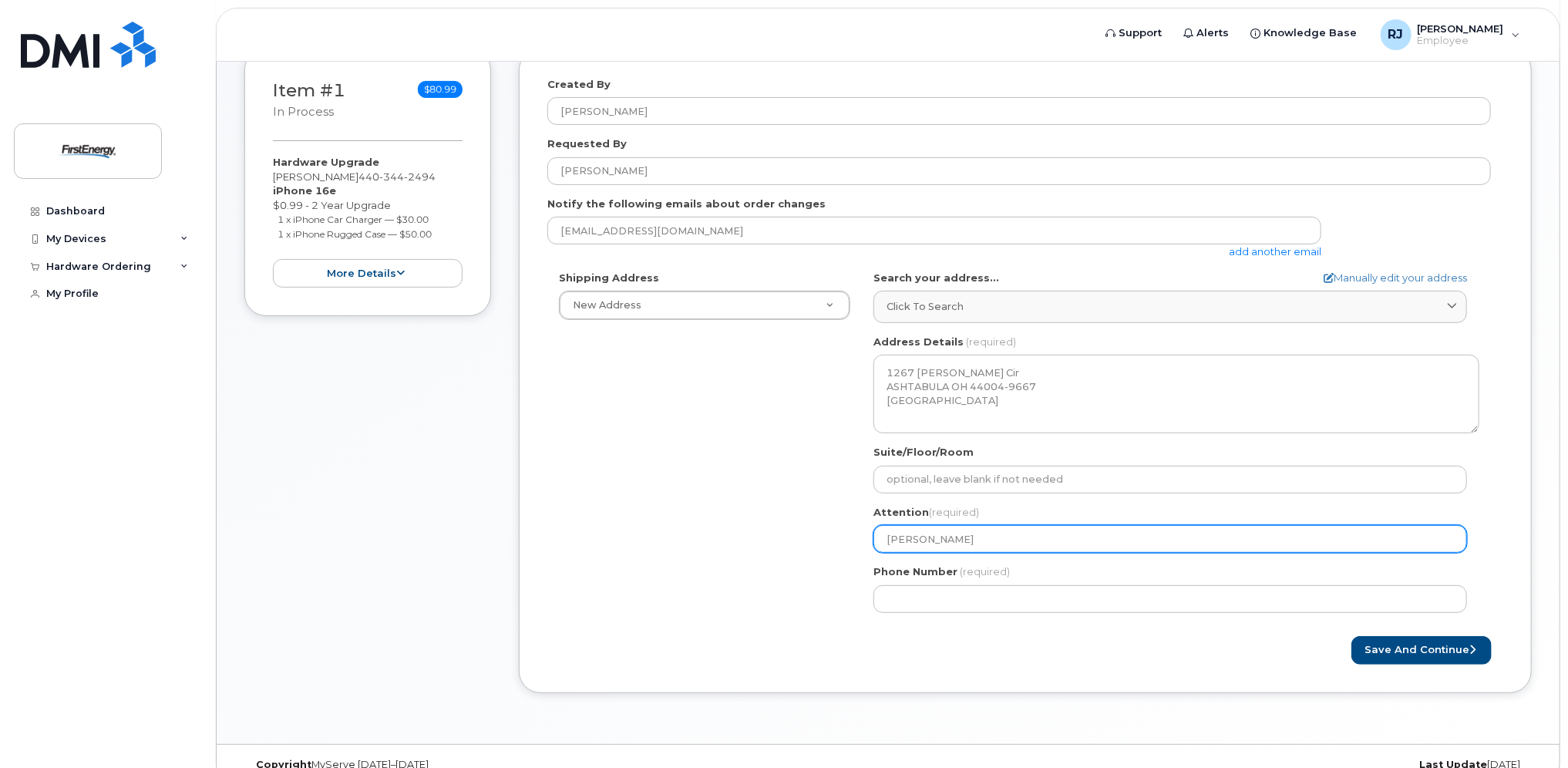
click at [1130, 547] on input "John Robar" at bounding box center [1170, 538] width 594 height 27
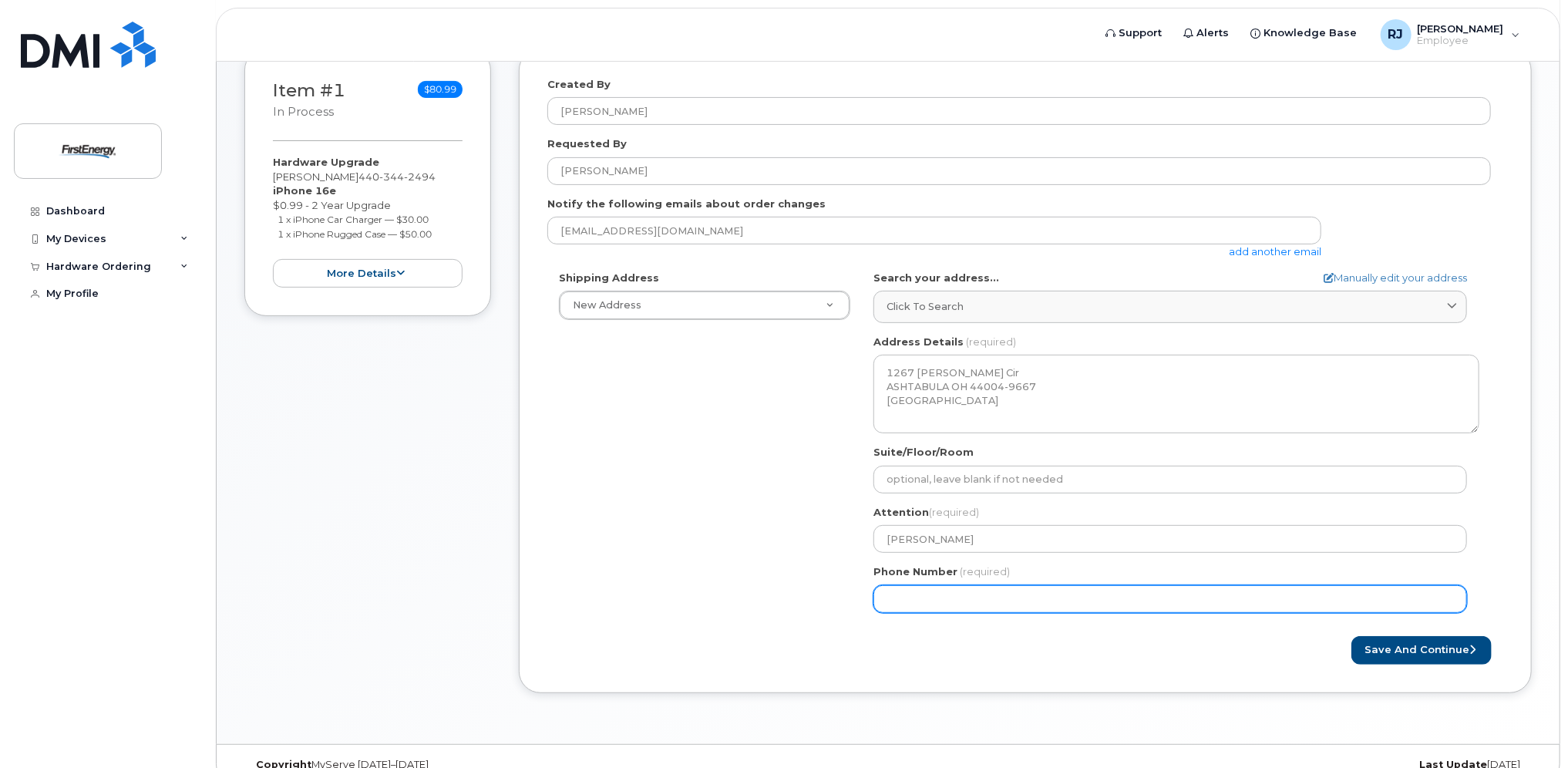
click at [1102, 586] on input "Phone Number" at bounding box center [1170, 599] width 594 height 27
type input "4"
type input "440344249"
select select
type input "4403442494"
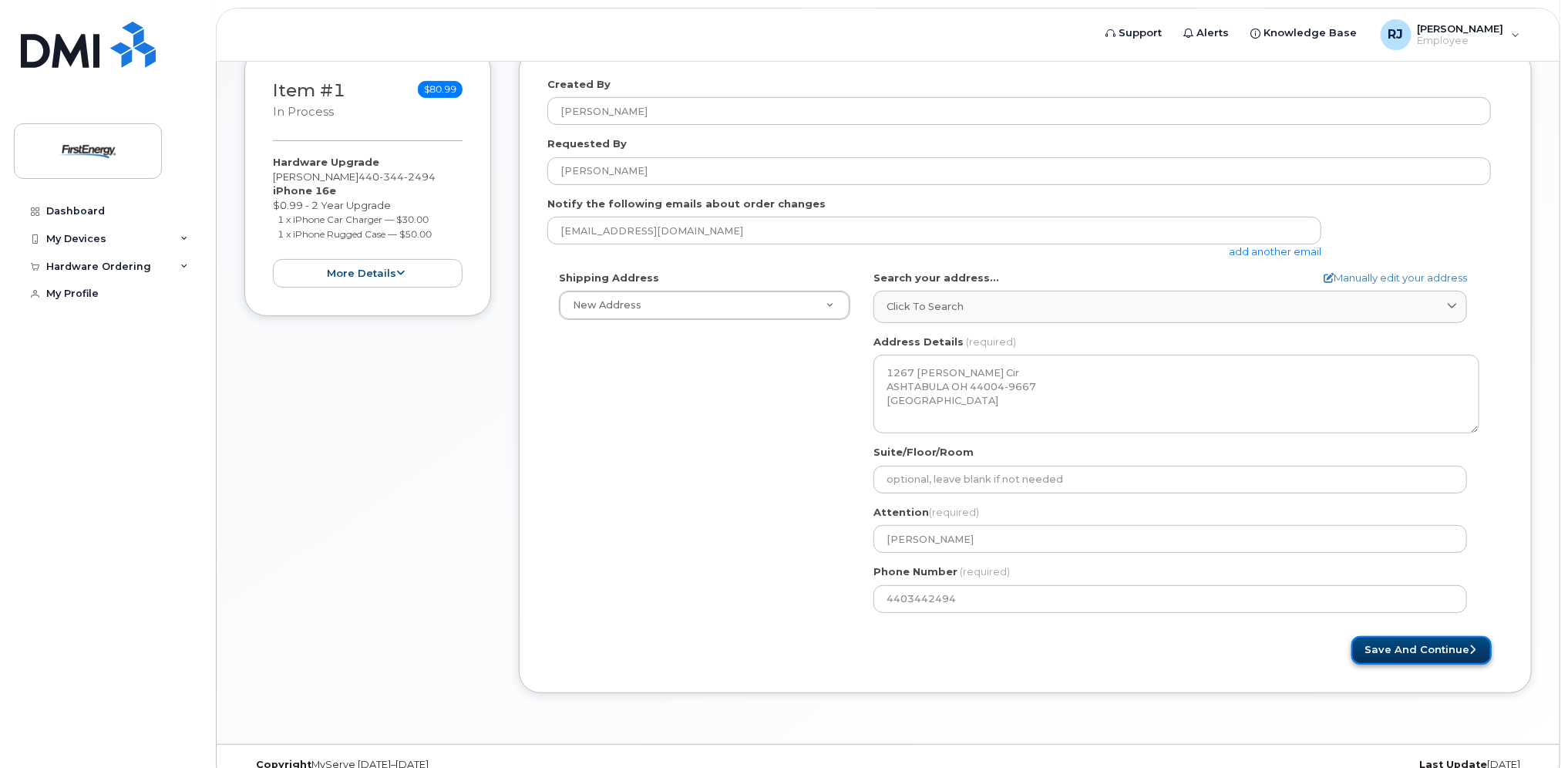
click at [1447, 646] on button "Save and Continue" at bounding box center [1422, 649] width 140 height 28
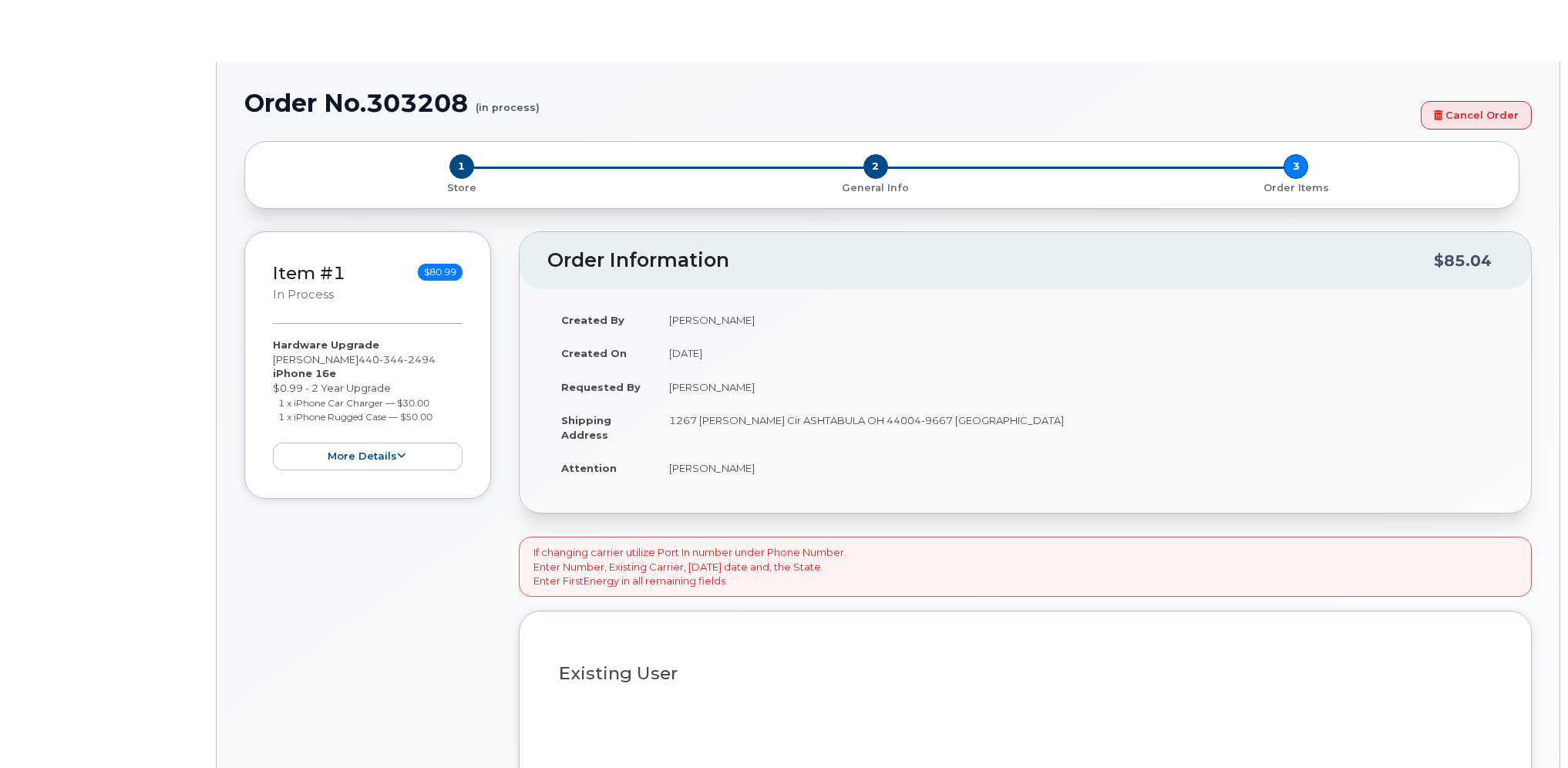
type input "2068664"
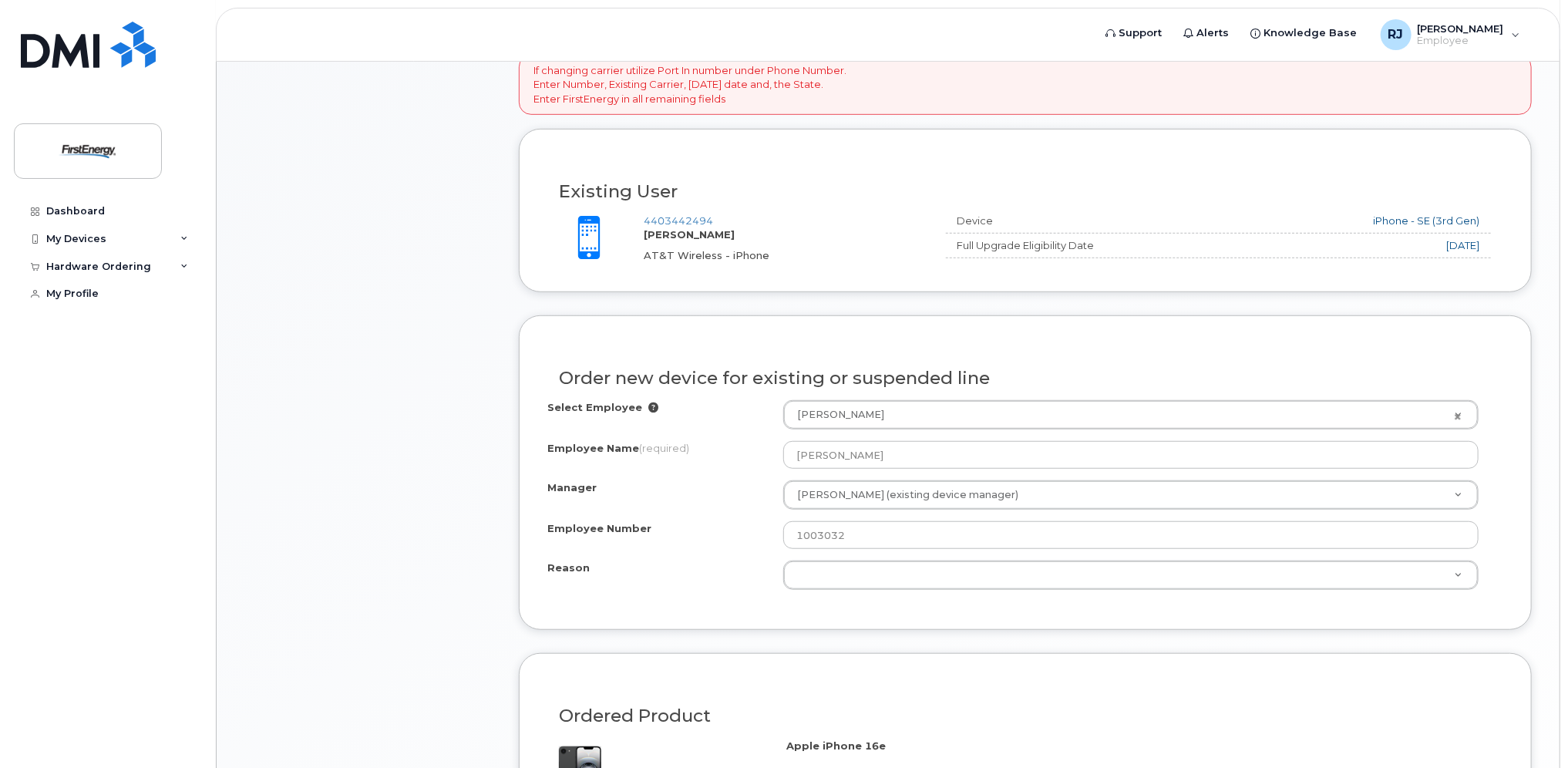
scroll to position [694, 0]
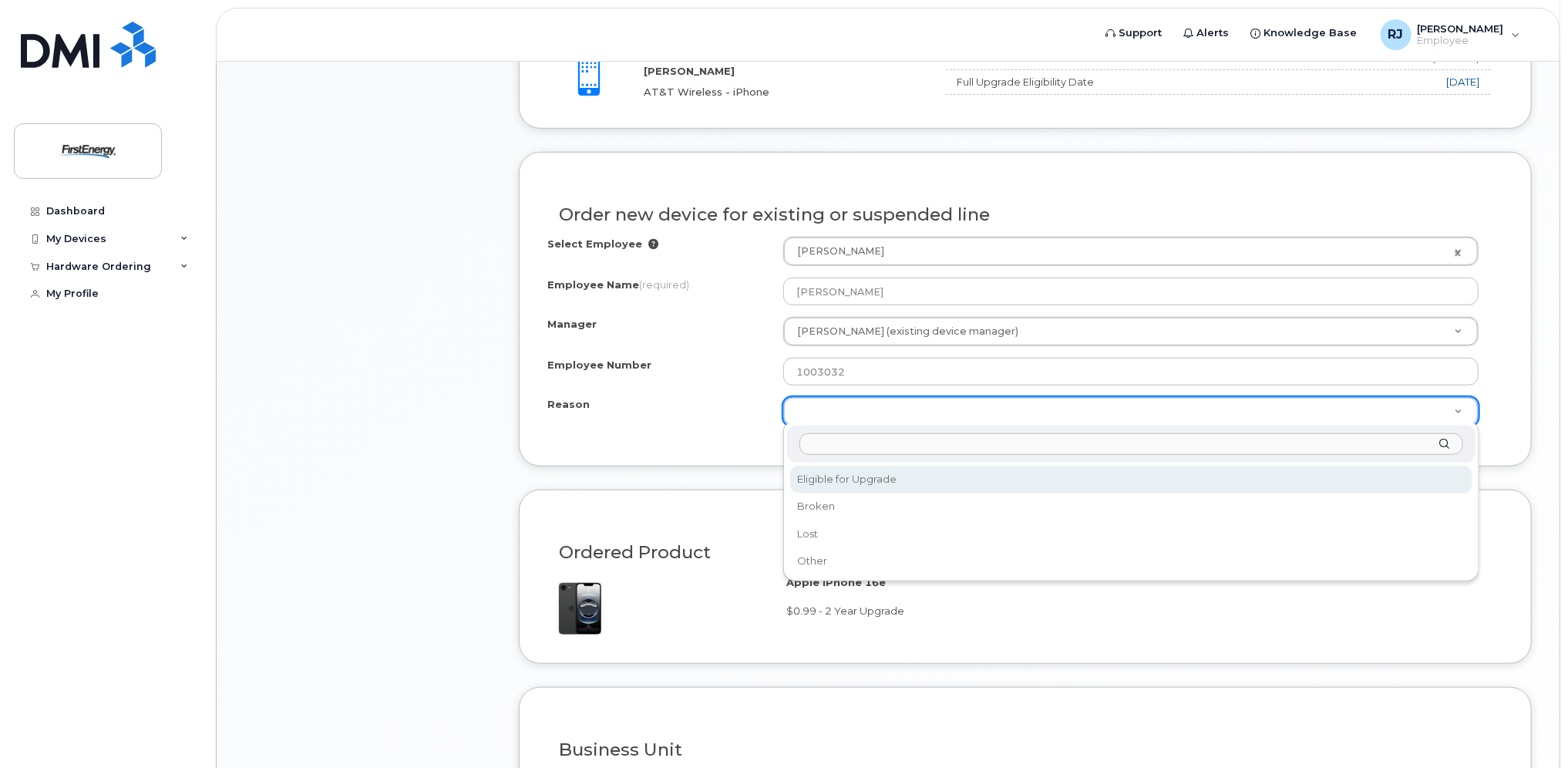
select select "eligible_for_upgrade"
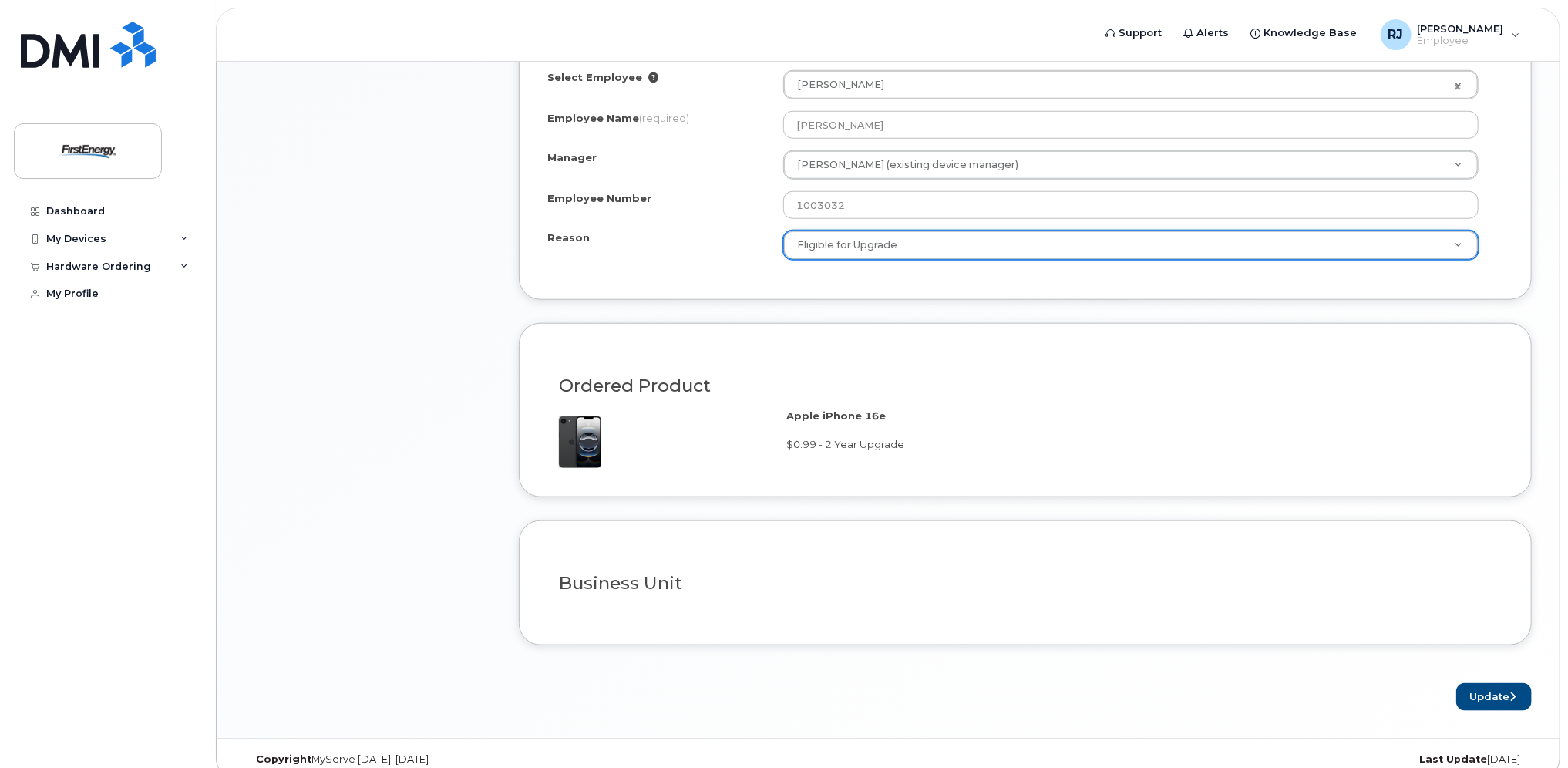
scroll to position [876, 0]
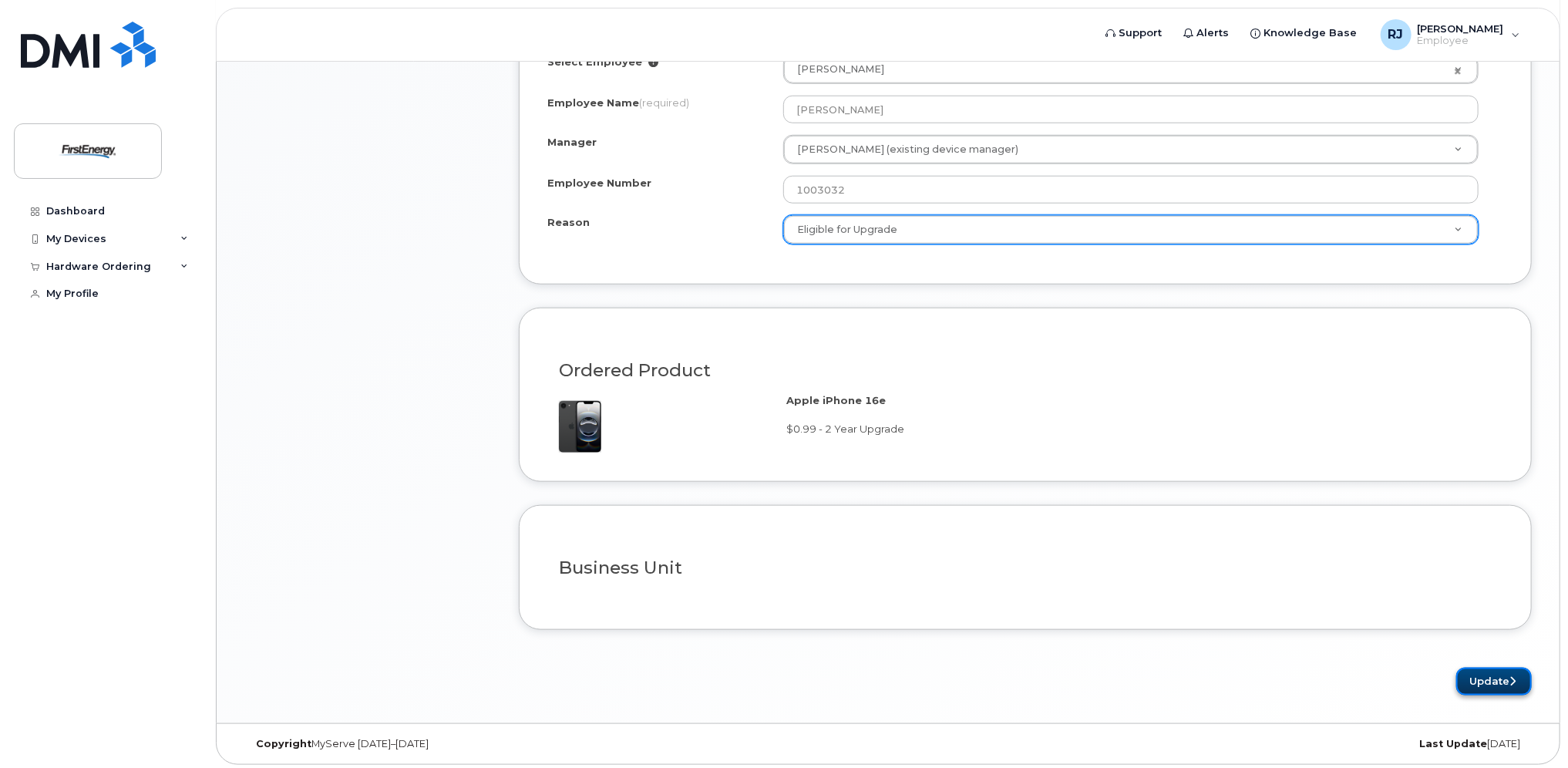
click at [1506, 675] on button "Update" at bounding box center [1494, 681] width 75 height 28
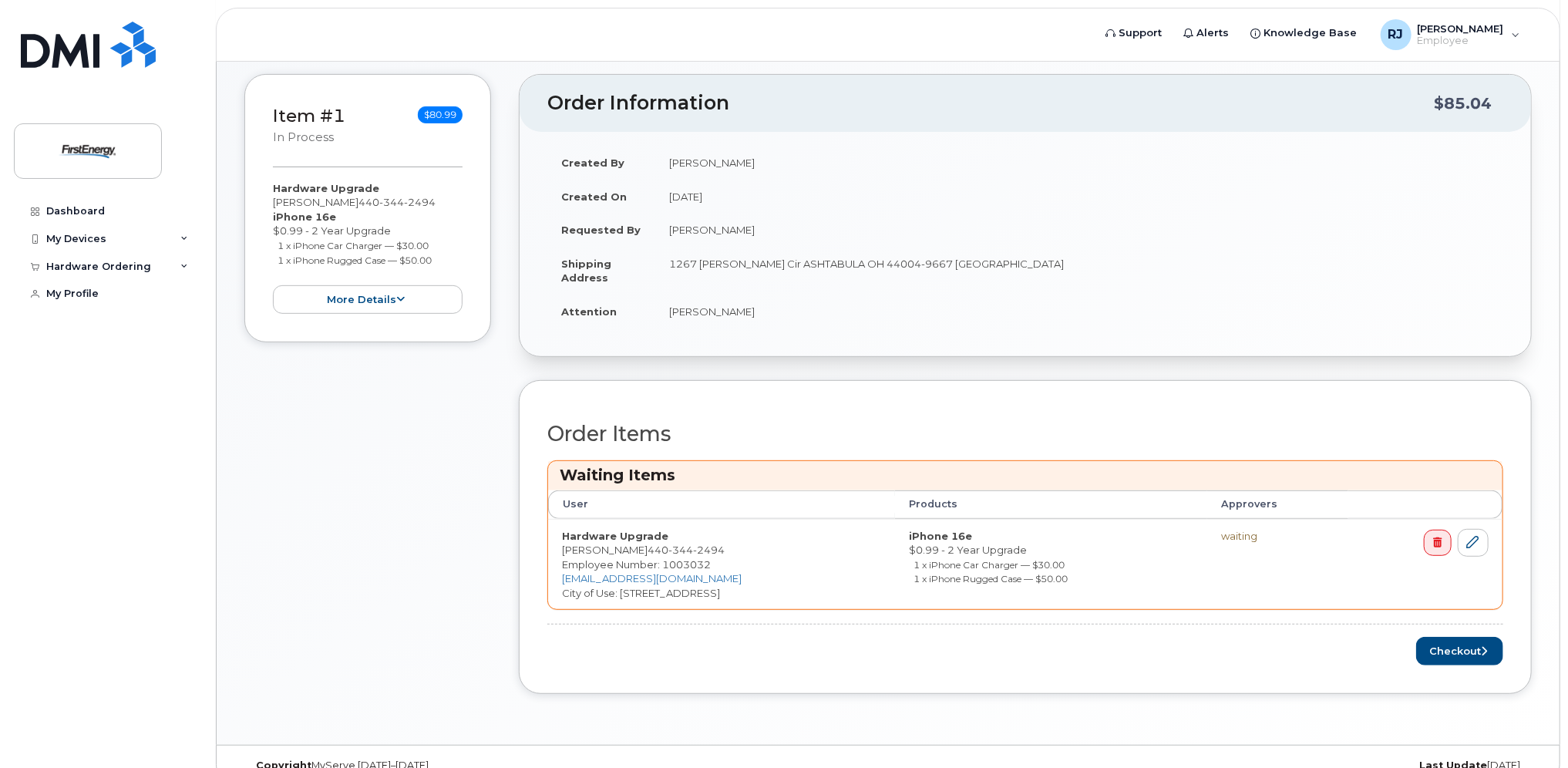
scroll to position [293, 0]
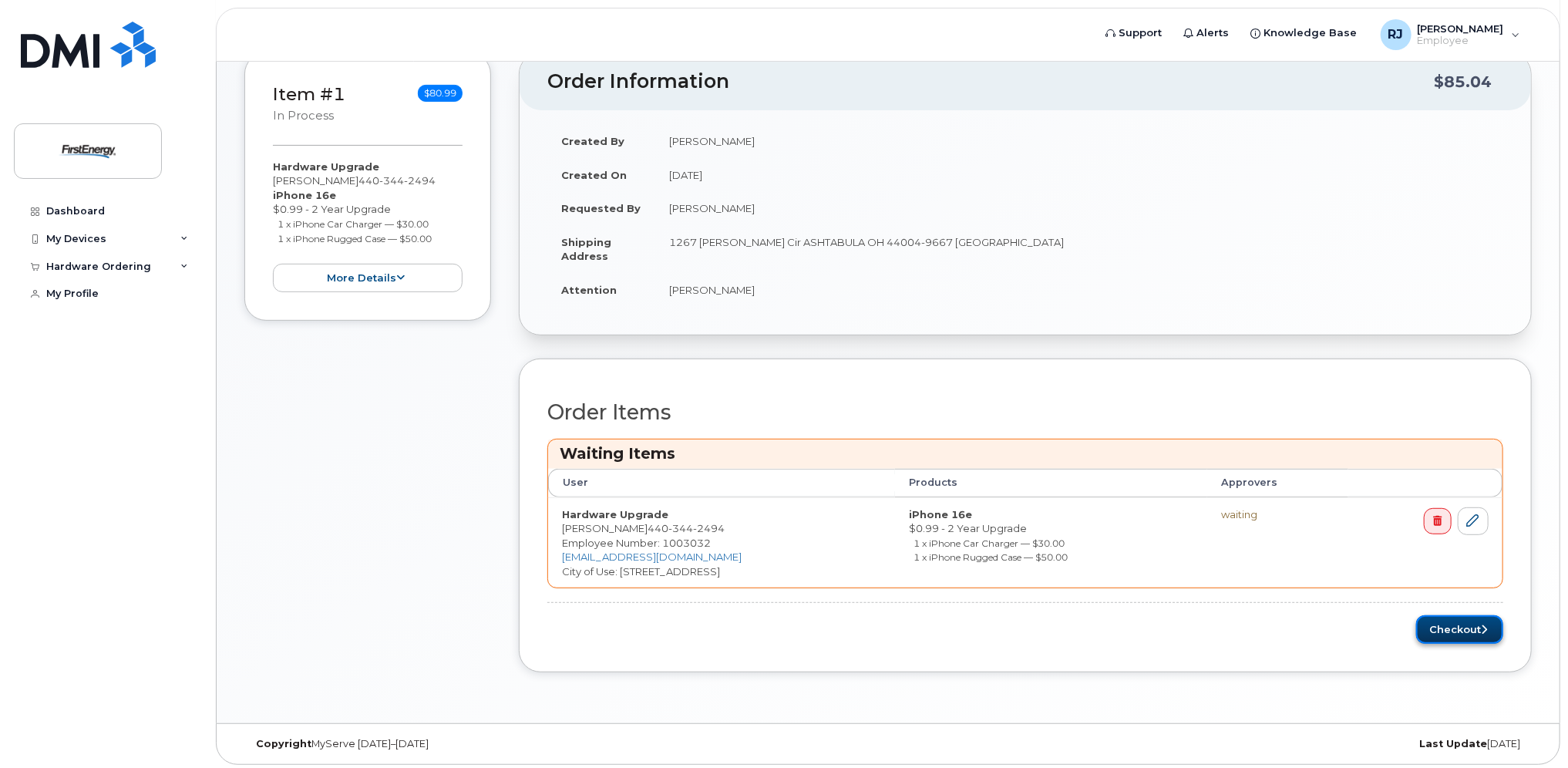
click at [1483, 624] on icon "submit" at bounding box center [1483, 630] width 6 height 10
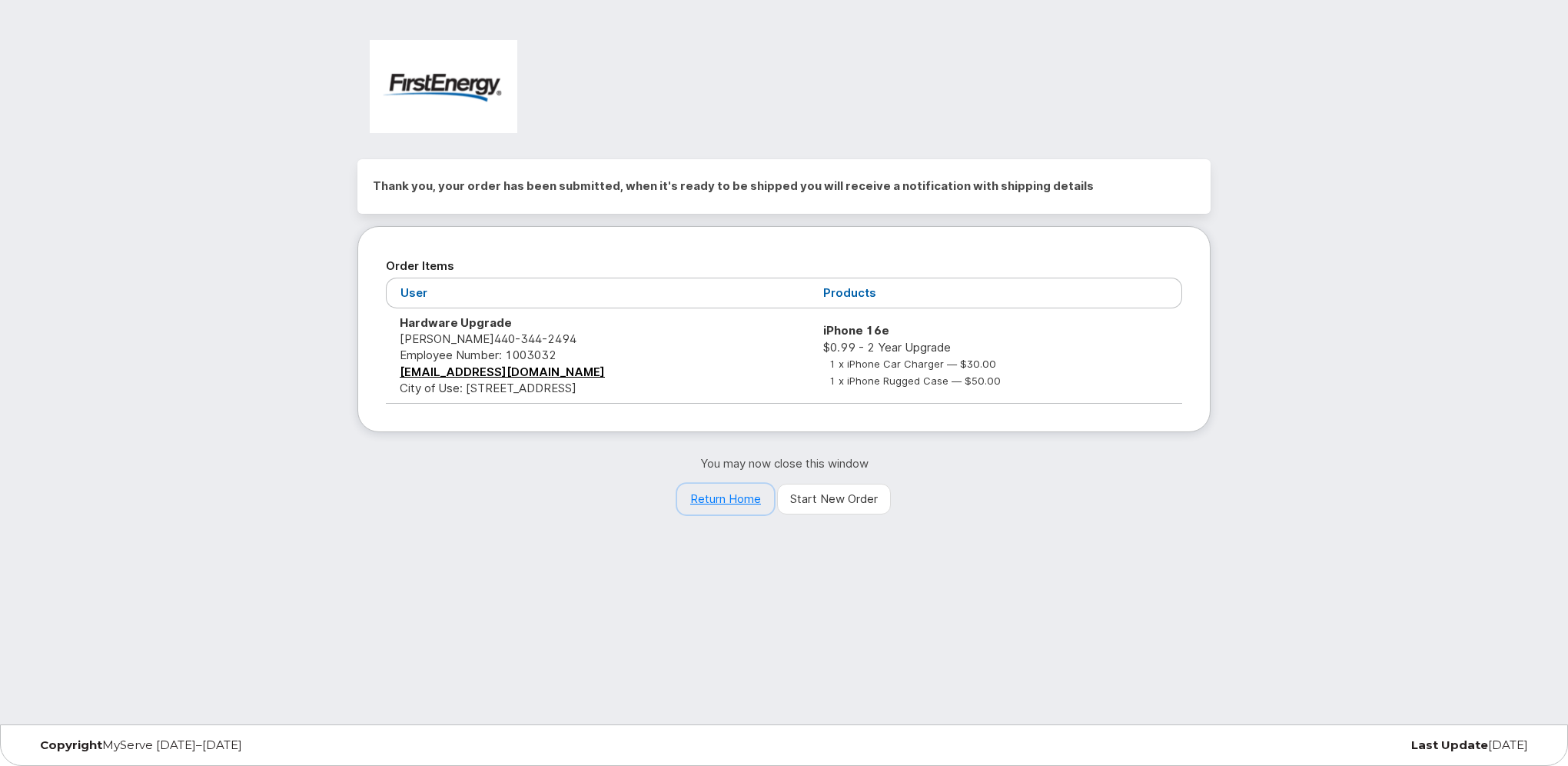
click at [744, 493] on link "Return Home" at bounding box center [726, 499] width 97 height 31
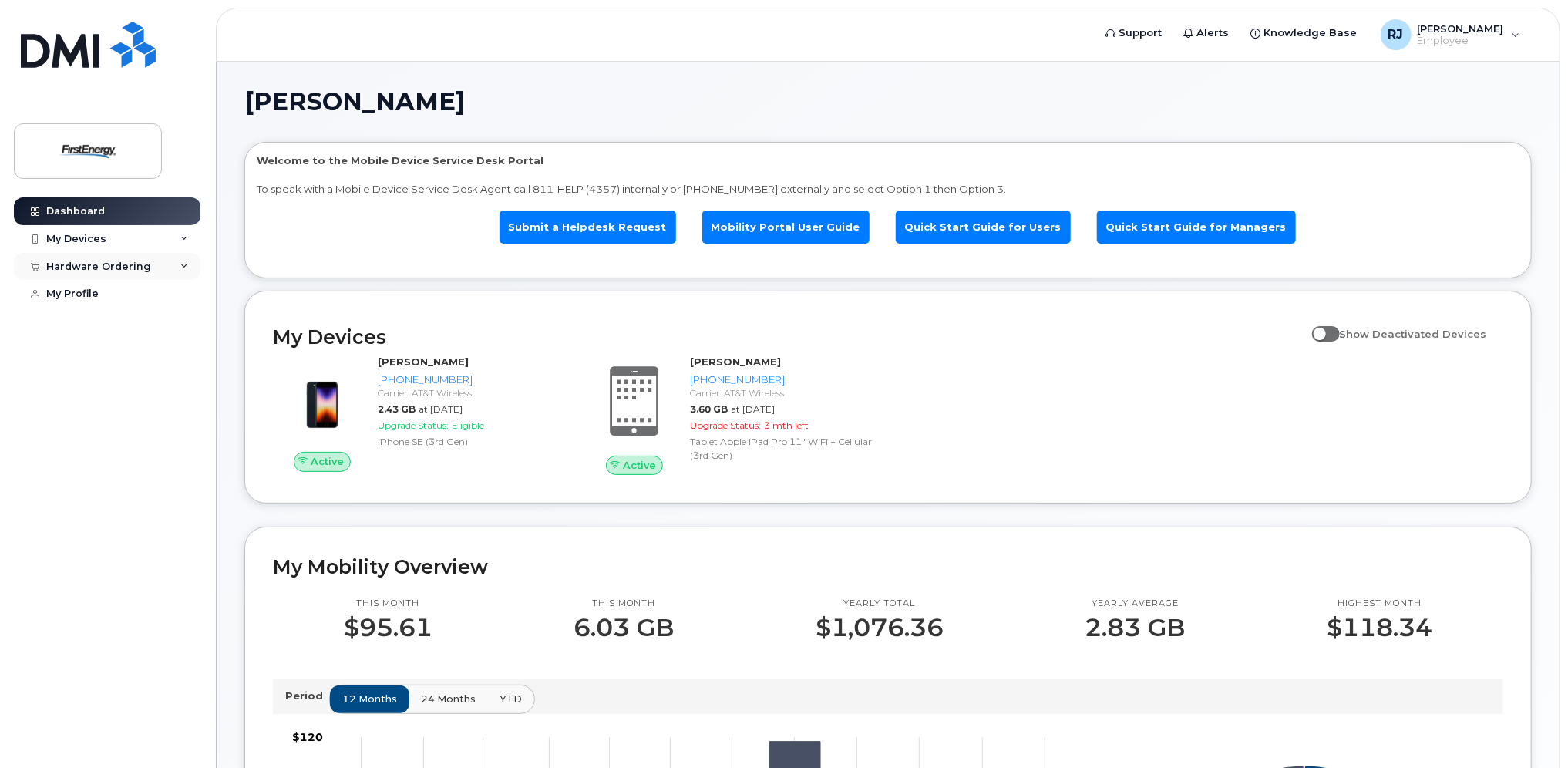
click at [170, 262] on div "Hardware Ordering" at bounding box center [107, 267] width 186 height 27
click at [97, 320] on div "New Order" at bounding box center [82, 324] width 59 height 14
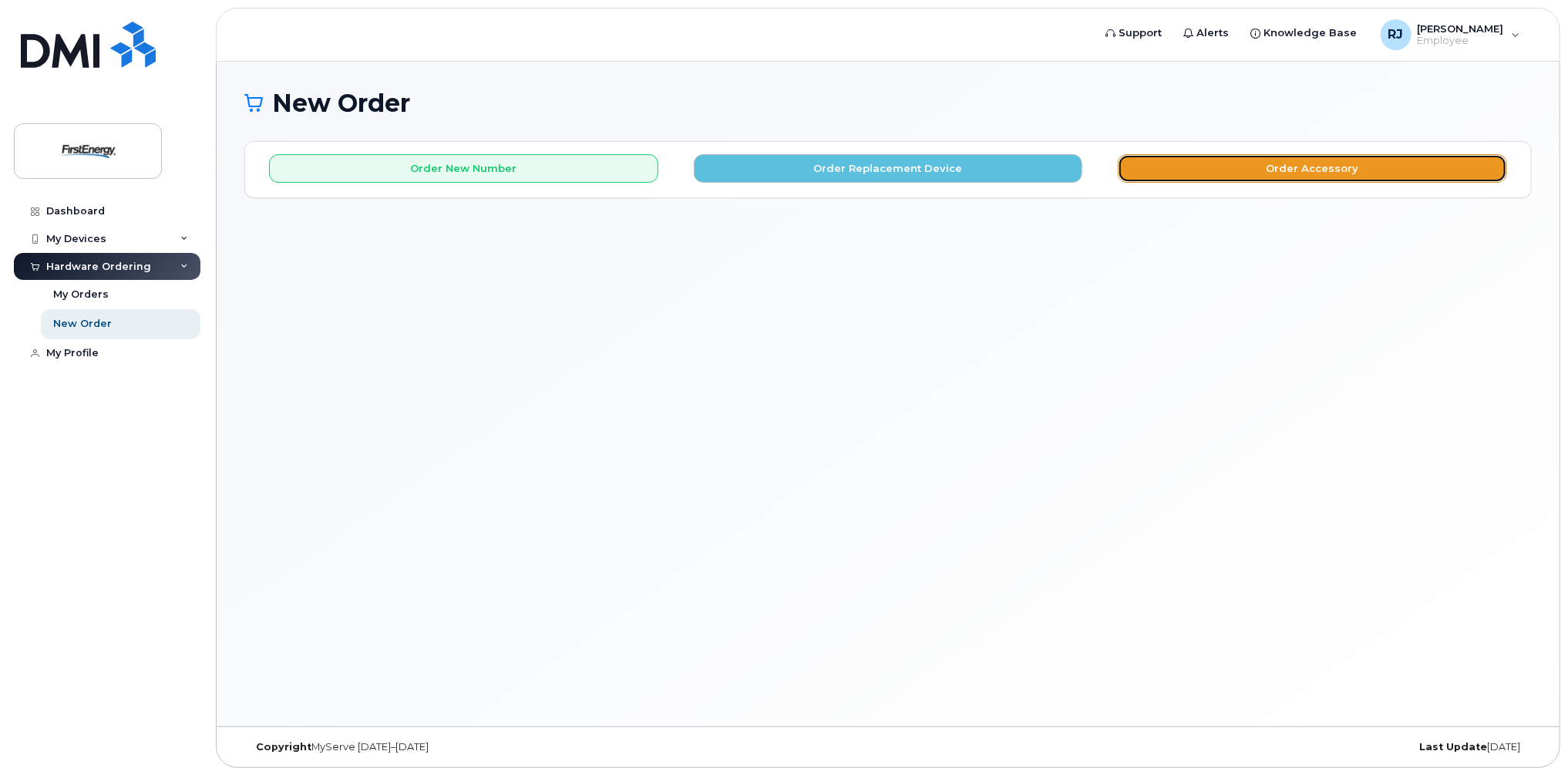
click at [1267, 167] on button "Order Accessory" at bounding box center [1313, 167] width 390 height 28
